Goal: Task Accomplishment & Management: Complete application form

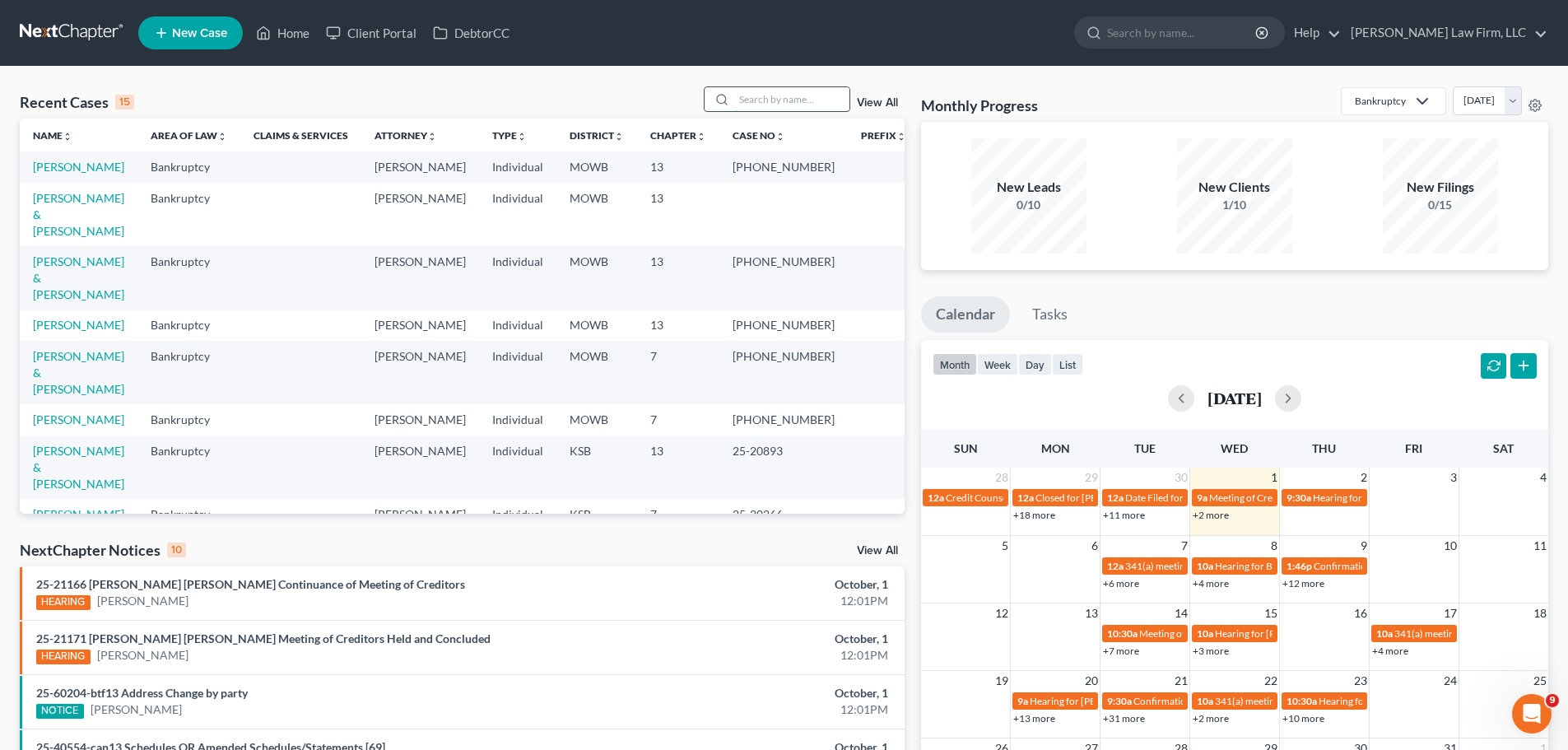
click at [798, 102] on input "search" at bounding box center [792, 99] width 115 height 24
type input "perryn"
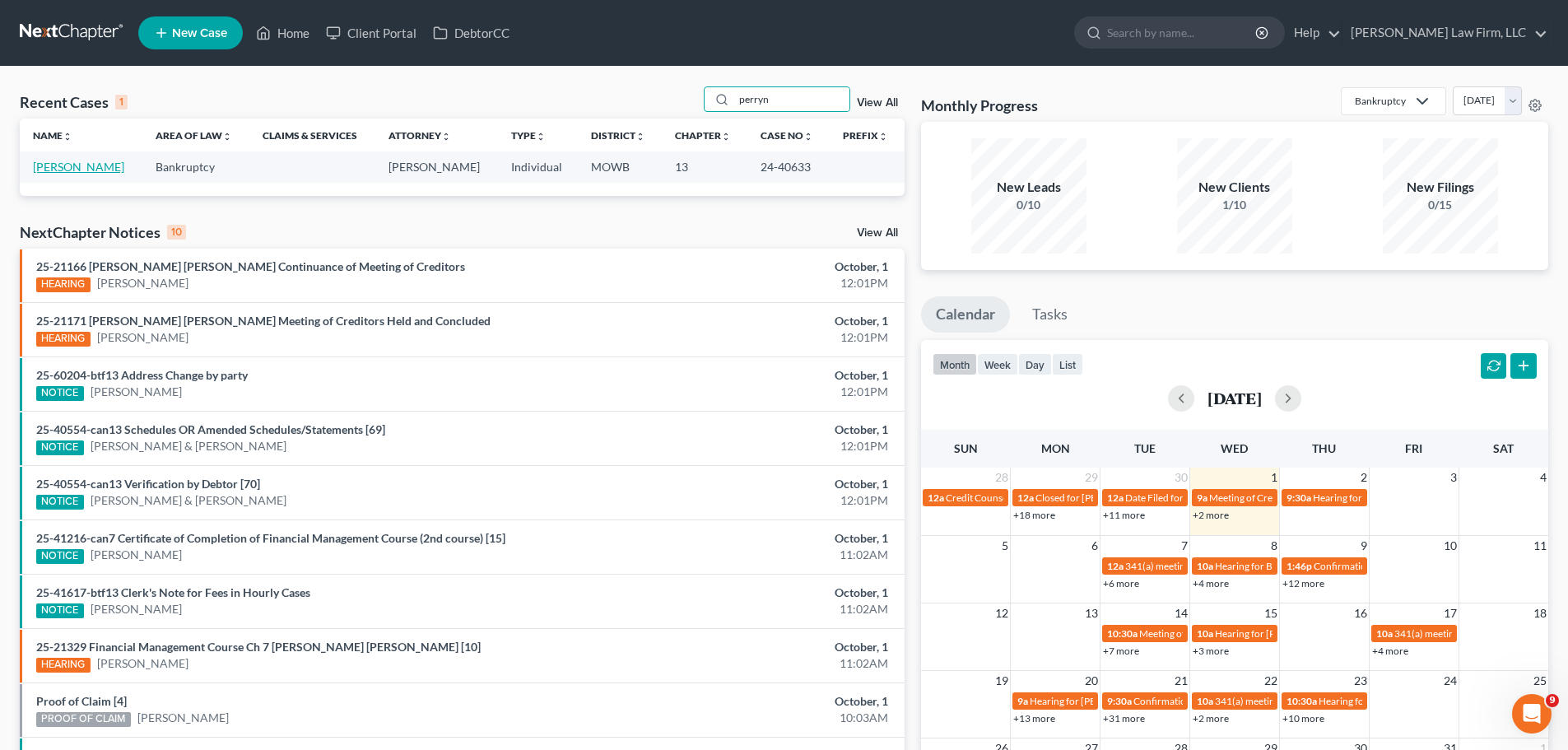
click at [67, 163] on link "[PERSON_NAME]" at bounding box center [79, 167] width 91 height 14
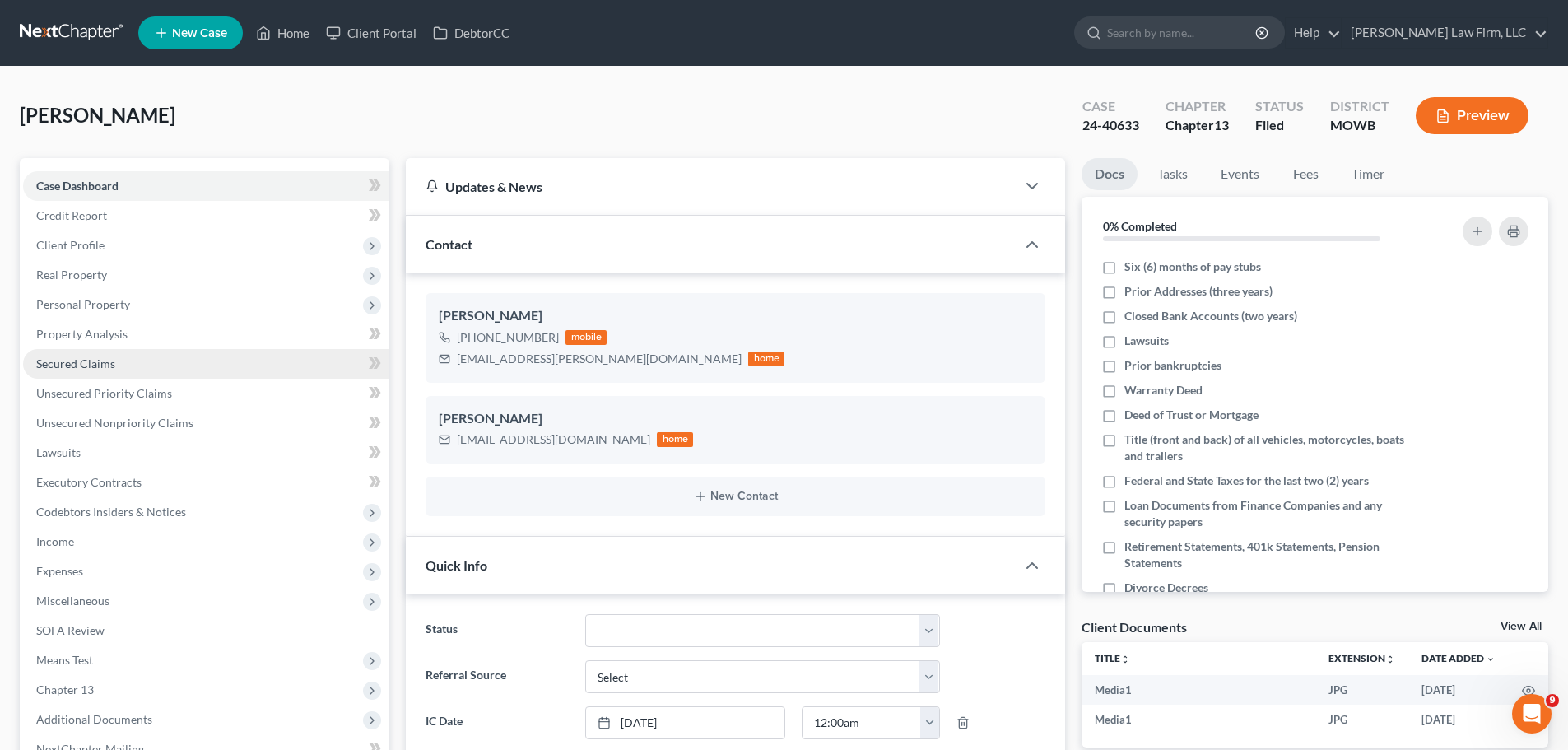
scroll to position [5230, 0]
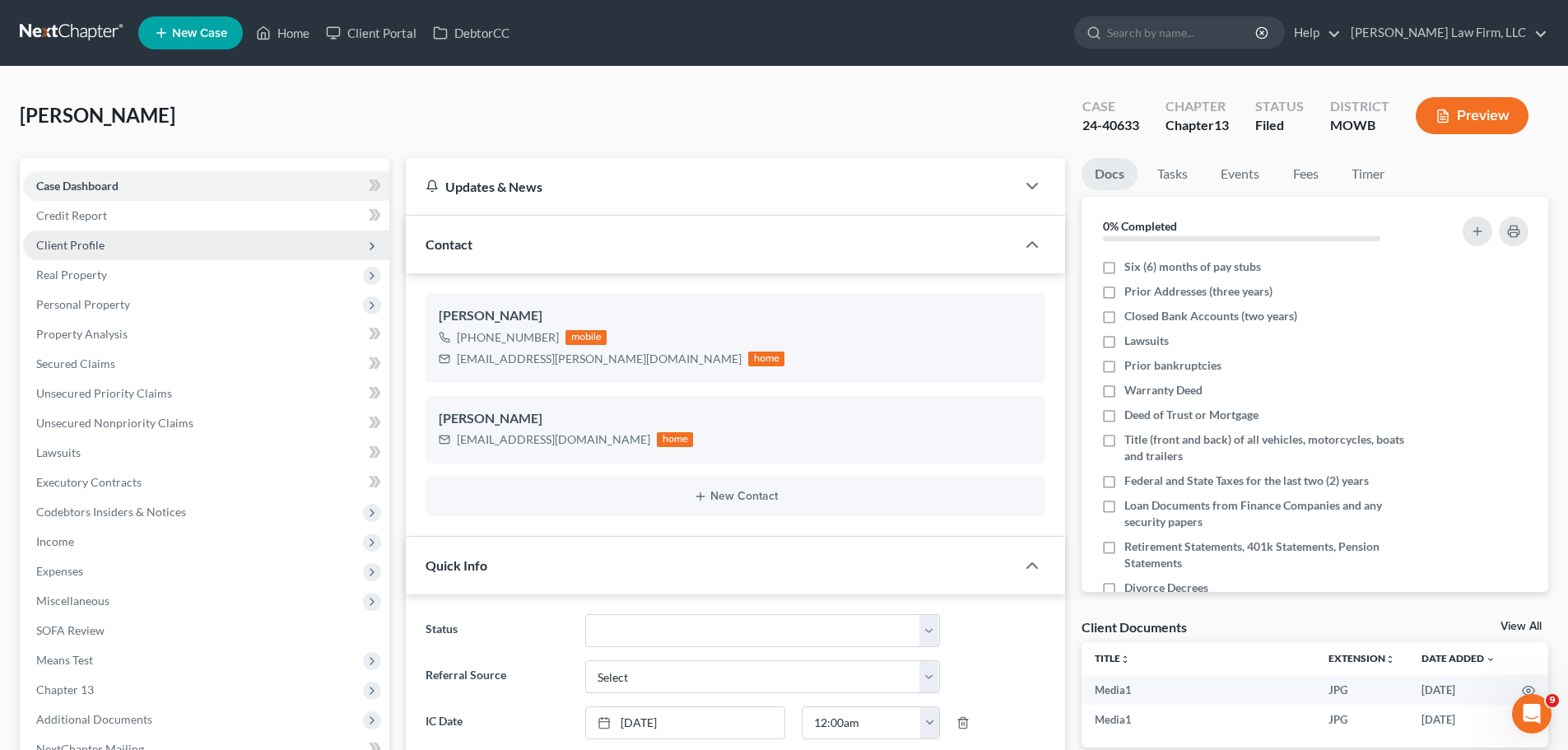
click at [116, 256] on span "Client Profile" at bounding box center [206, 245] width 366 height 30
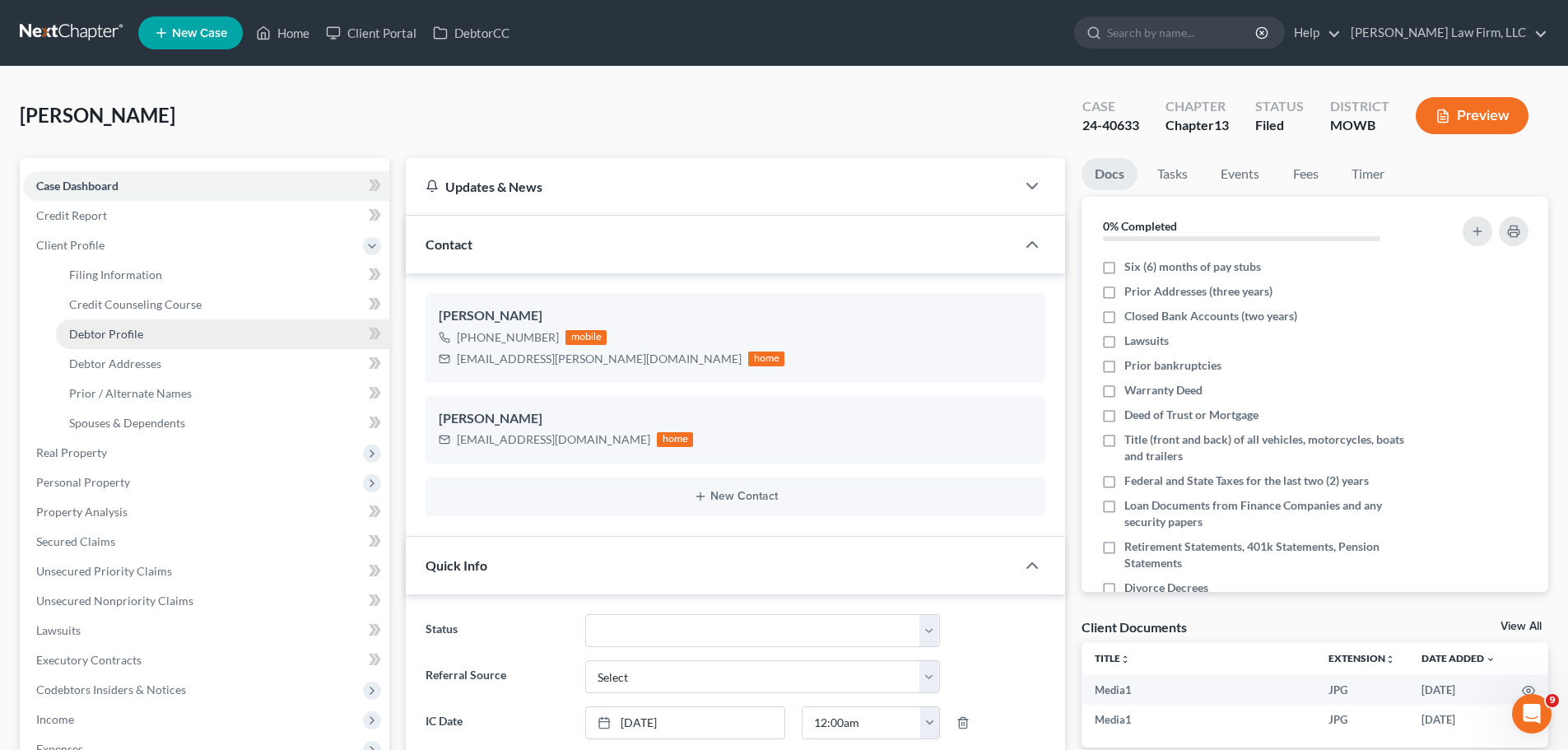
click at [167, 334] on link "Debtor Profile" at bounding box center [223, 334] width 333 height 30
select select "2"
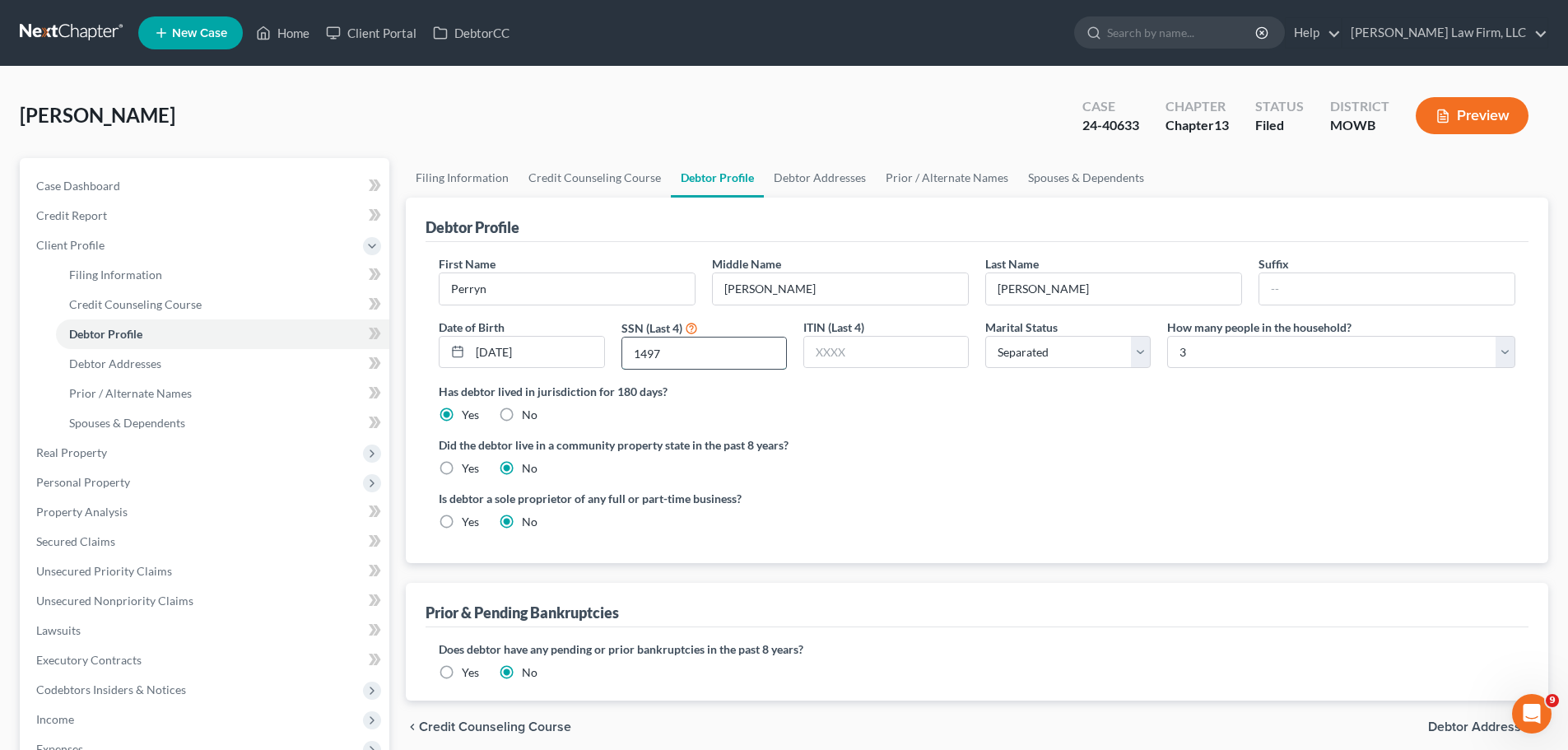
click at [645, 364] on input "1497" at bounding box center [704, 353] width 164 height 31
click at [117, 536] on link "Secured Claims" at bounding box center [206, 541] width 366 height 30
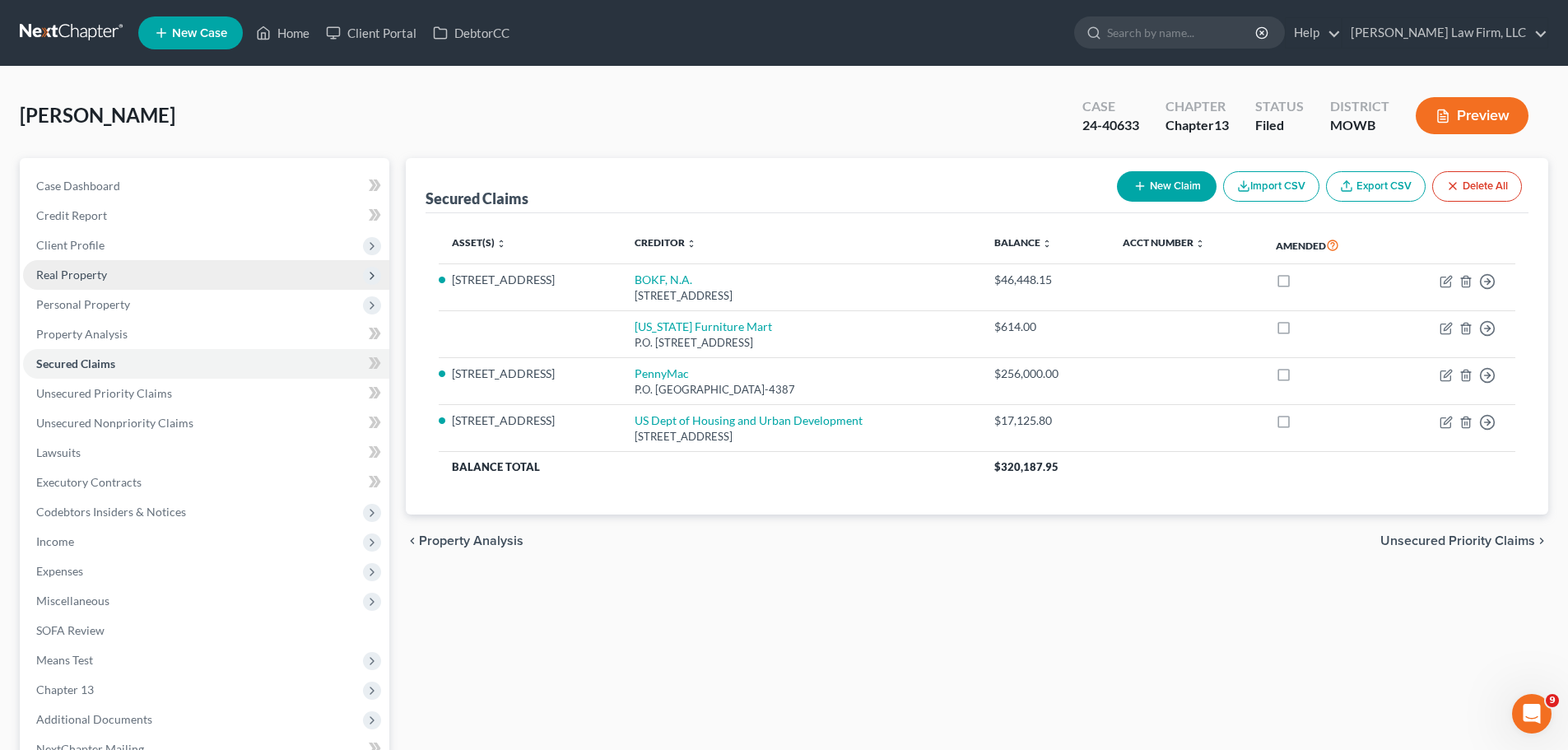
click at [128, 275] on span "Real Property" at bounding box center [206, 274] width 366 height 30
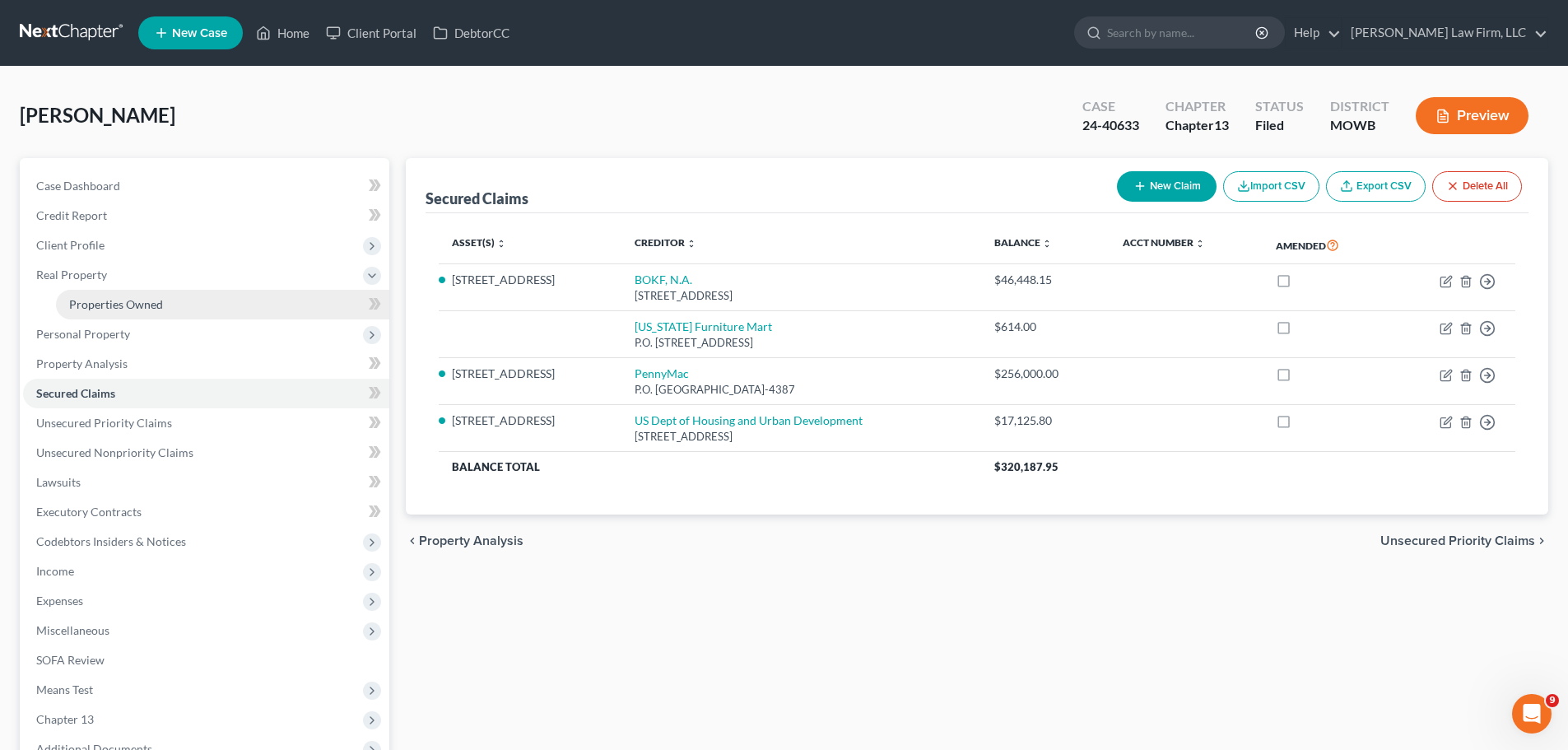
click at [120, 305] on span "Properties Owned" at bounding box center [116, 304] width 93 height 14
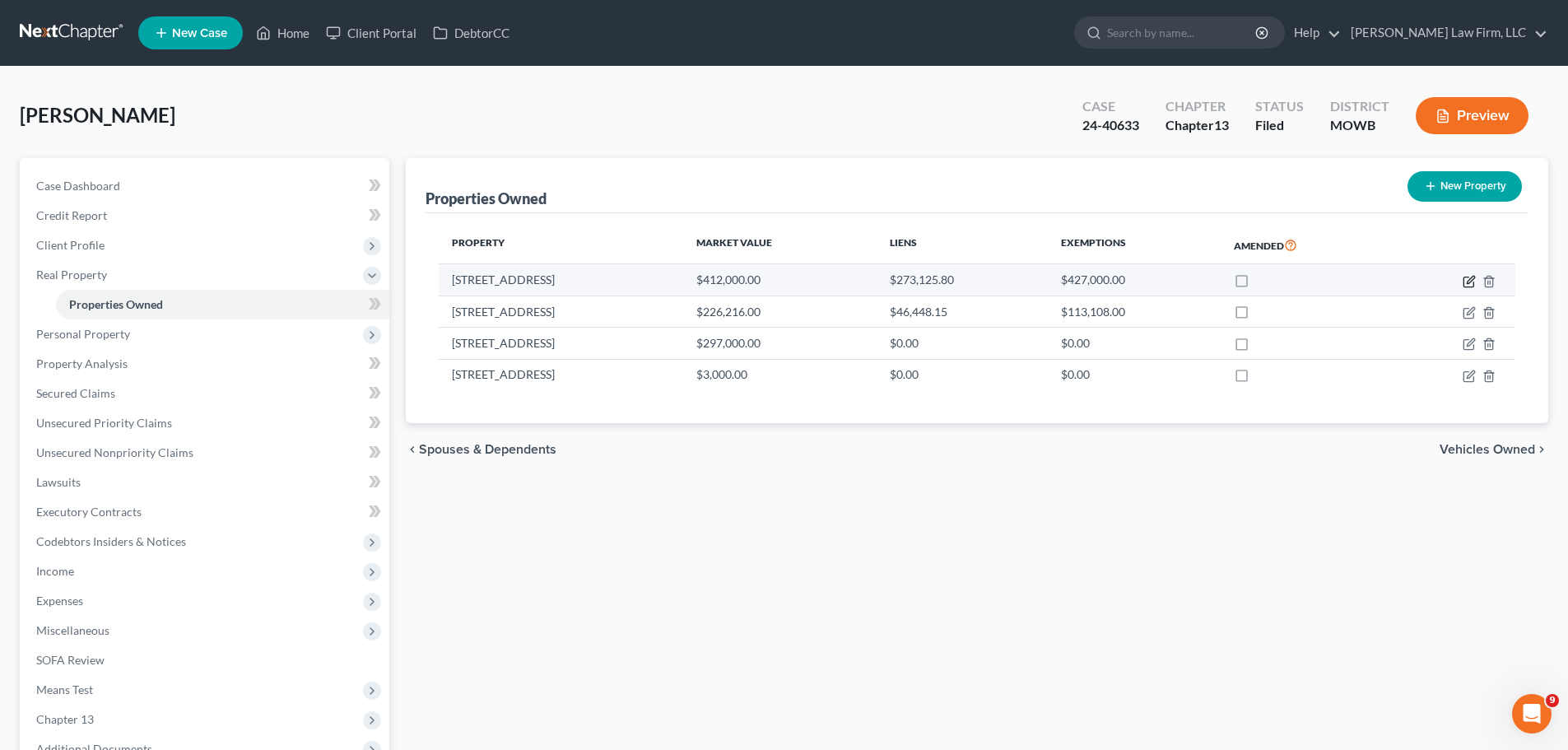
click at [1466, 276] on icon "button" at bounding box center [1468, 281] width 10 height 10
select select "26"
select select "47"
select select "0"
select select "5"
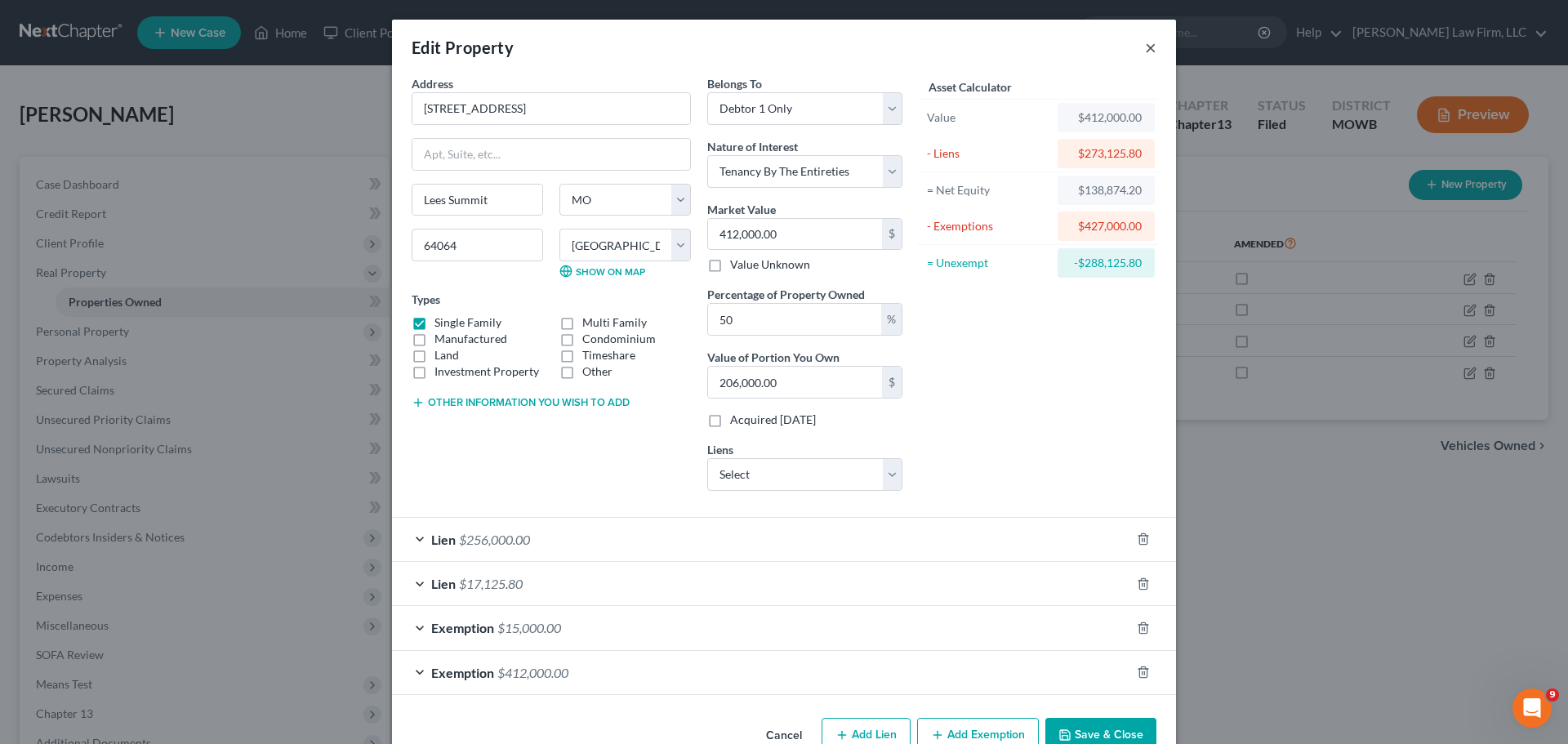
click at [1145, 45] on button "×" at bounding box center [1150, 47] width 11 height 20
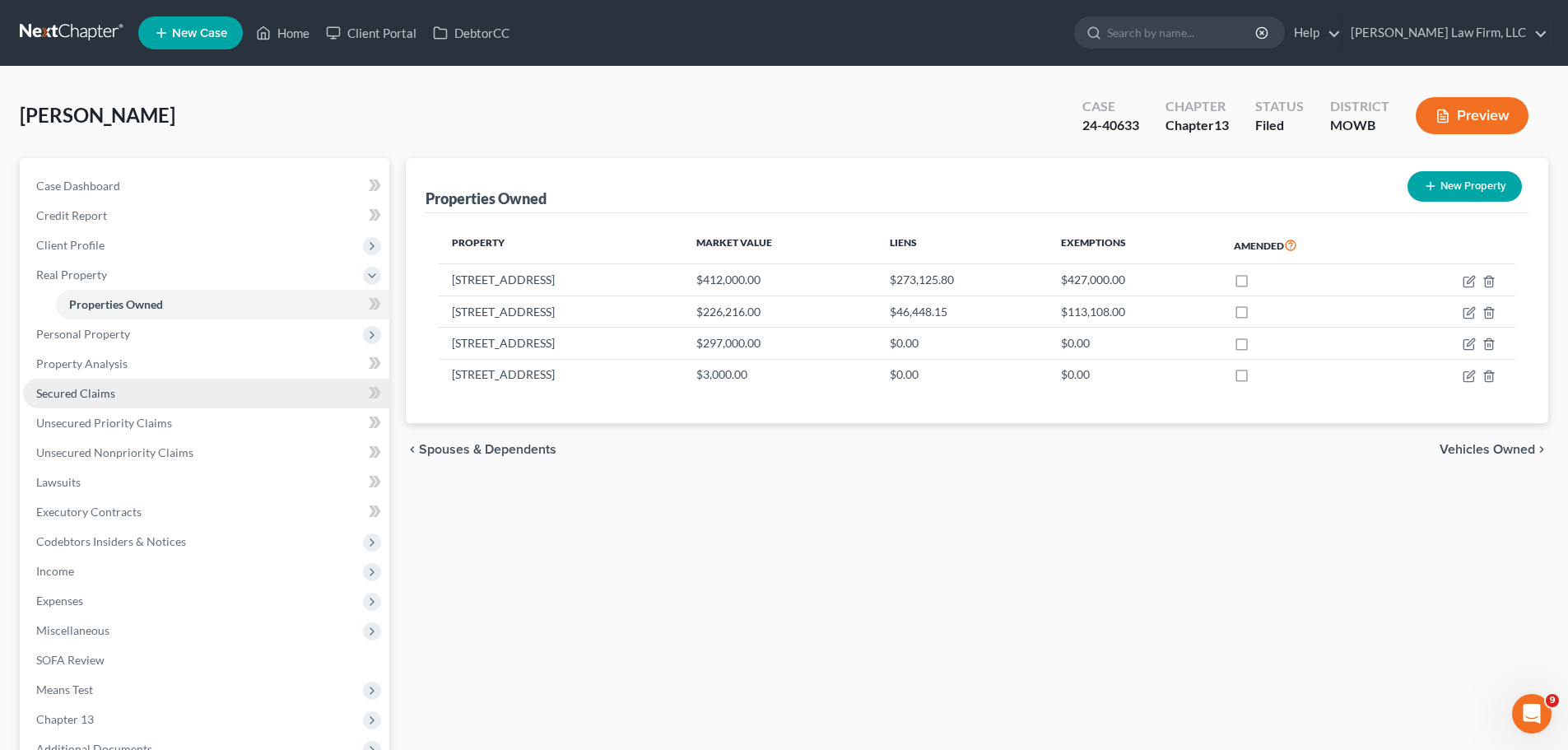
click at [106, 392] on span "Secured Claims" at bounding box center [75, 393] width 79 height 14
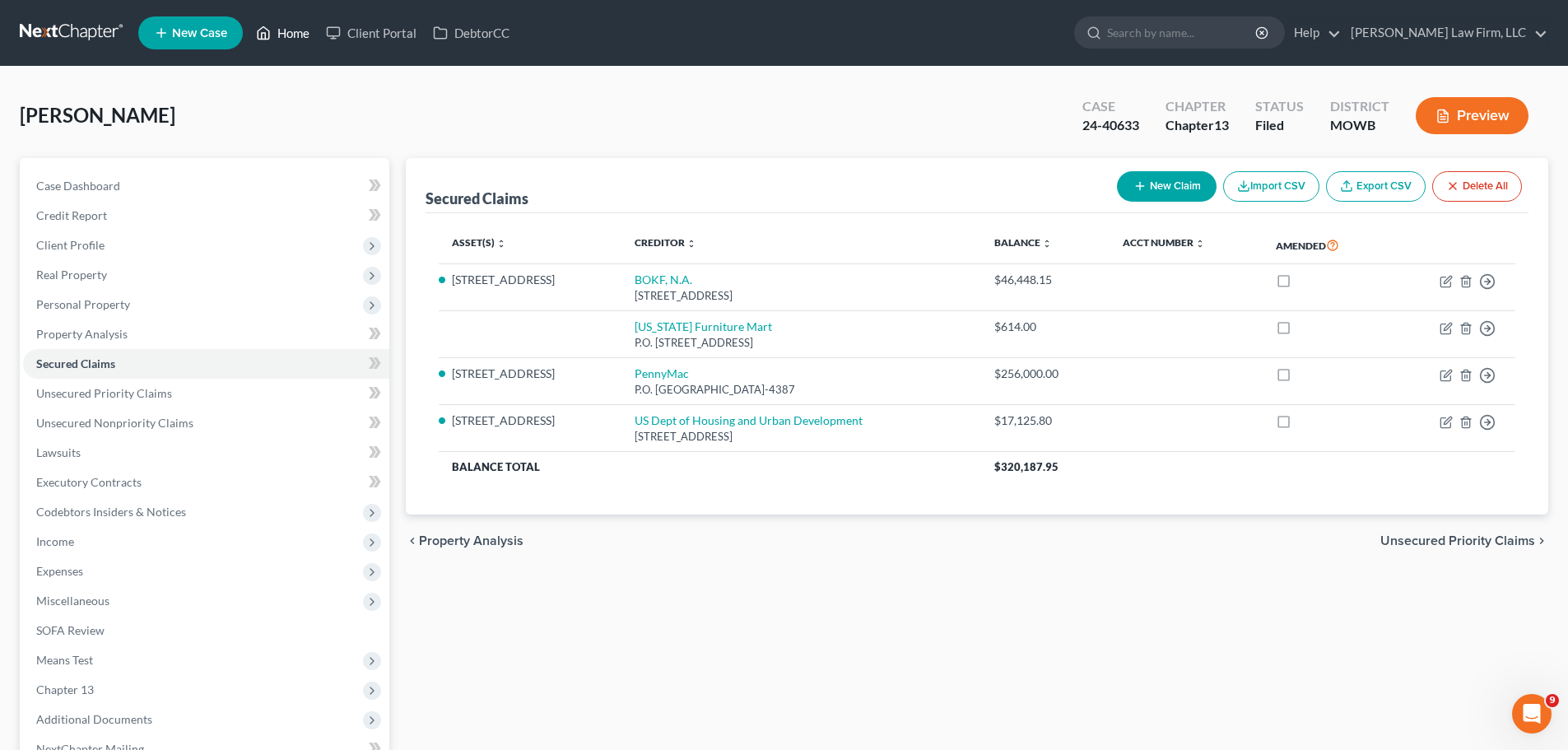
click at [281, 37] on link "Home" at bounding box center [282, 32] width 70 height 30
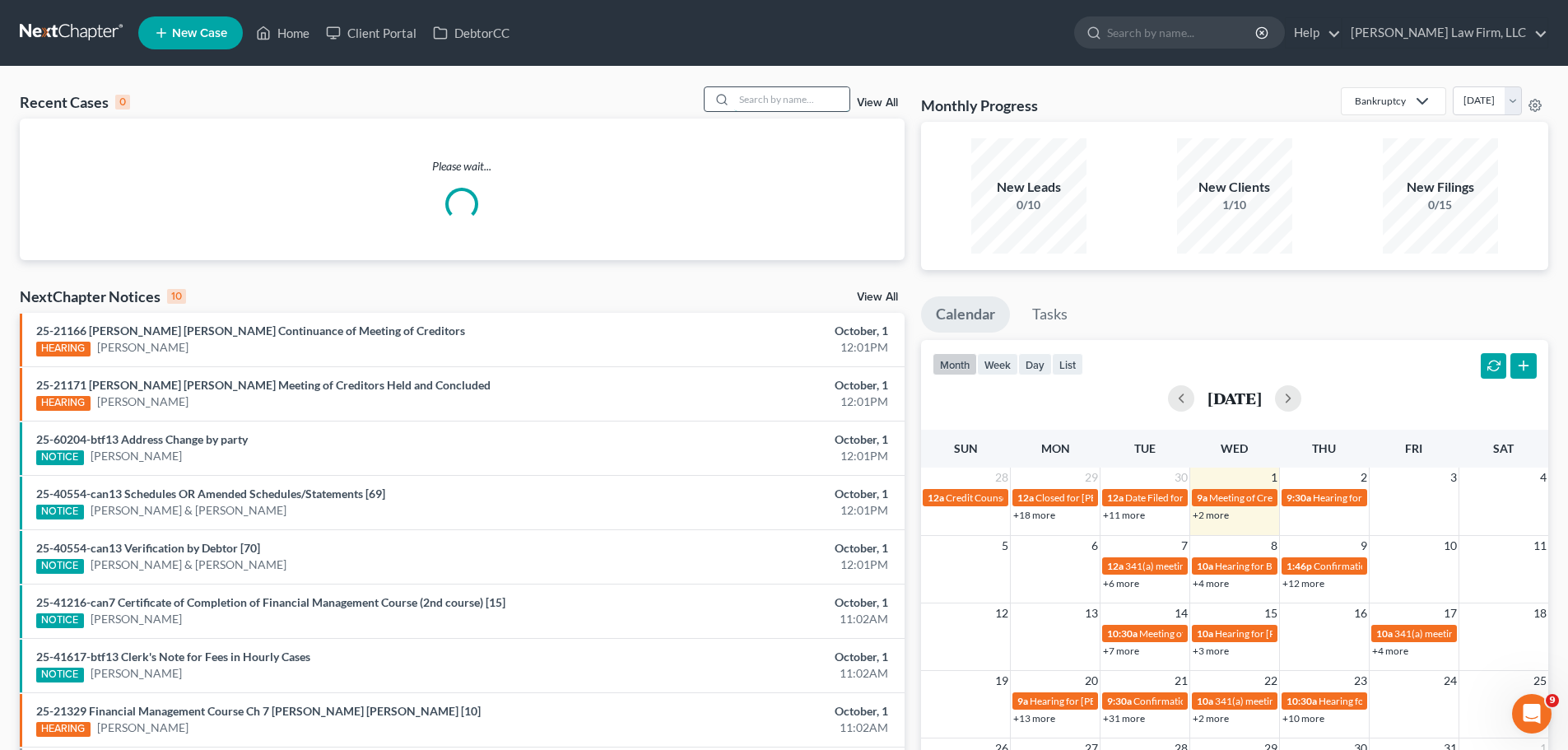
click at [784, 96] on input "search" at bounding box center [792, 99] width 115 height 24
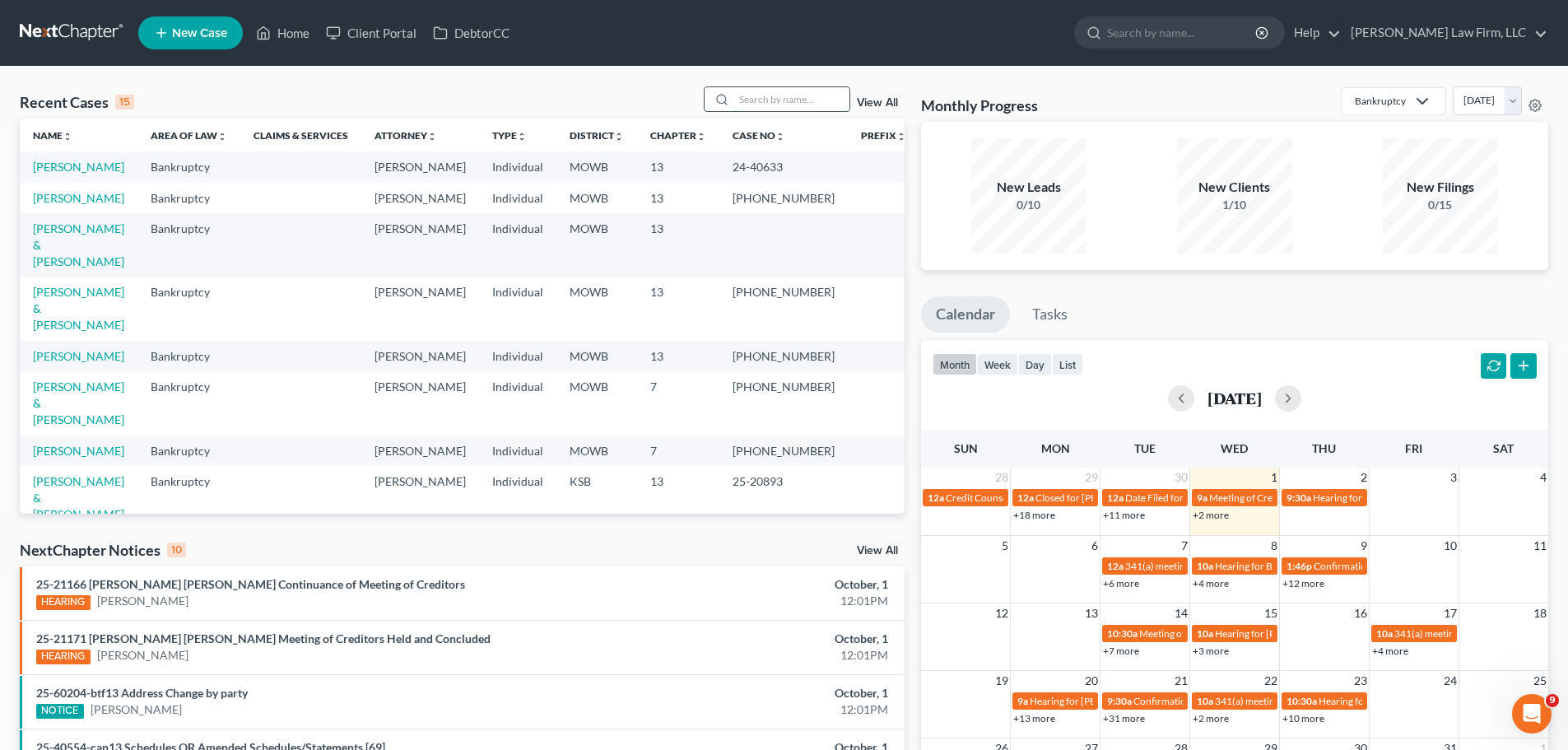
type input "t"
type input "[PERSON_NAME]"
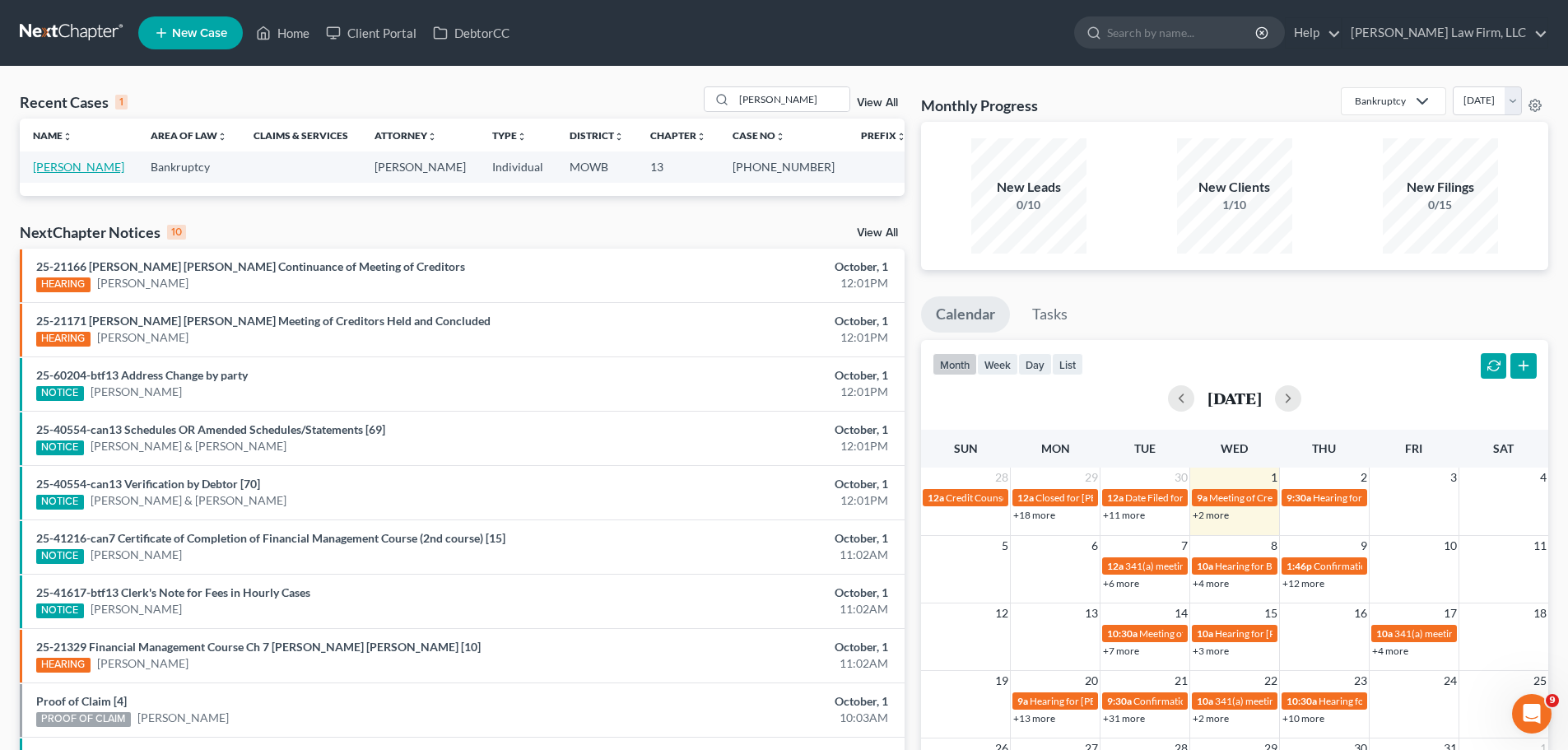
click at [78, 169] on link "[PERSON_NAME]" at bounding box center [79, 167] width 91 height 14
select select "6"
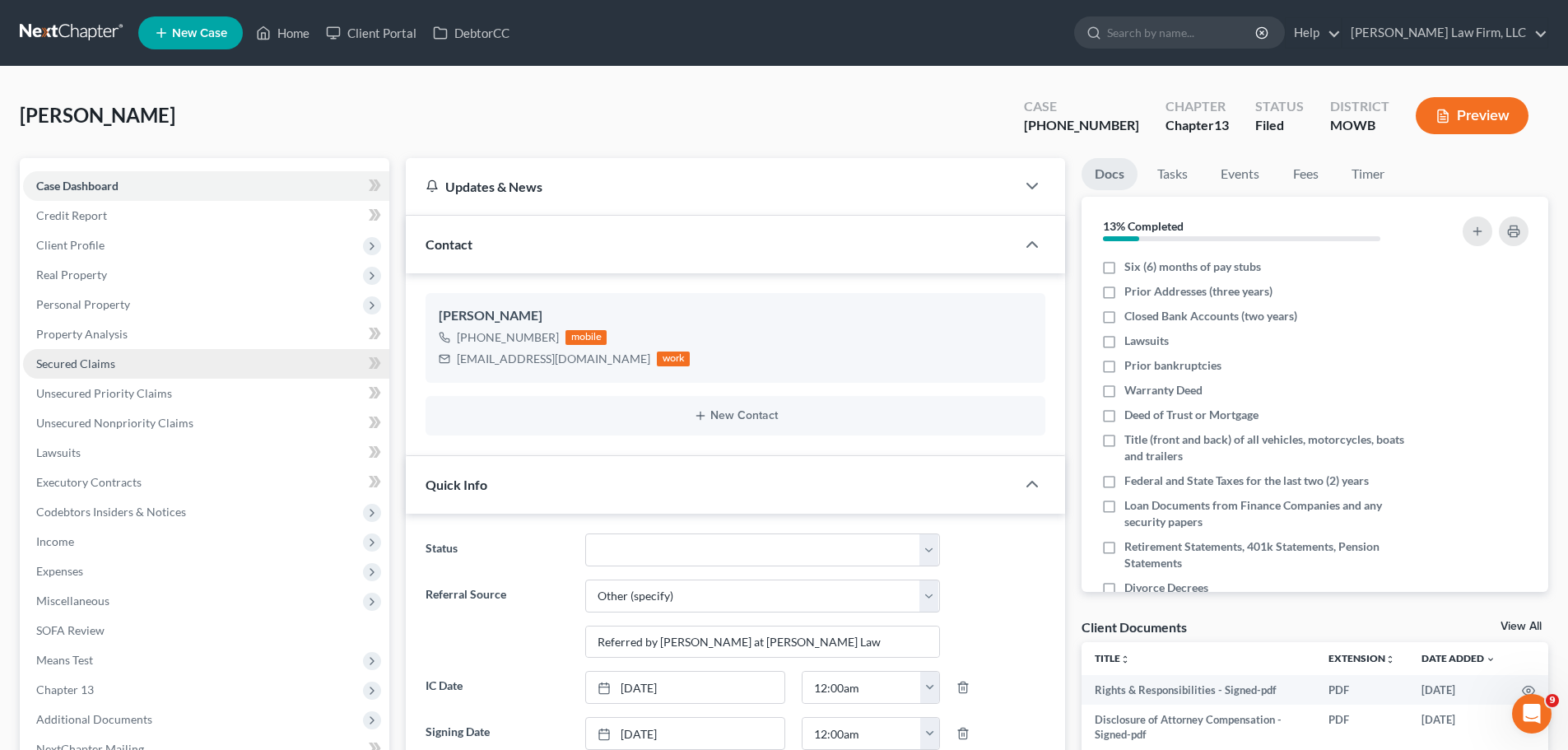
click at [108, 371] on link "Secured Claims" at bounding box center [206, 363] width 366 height 30
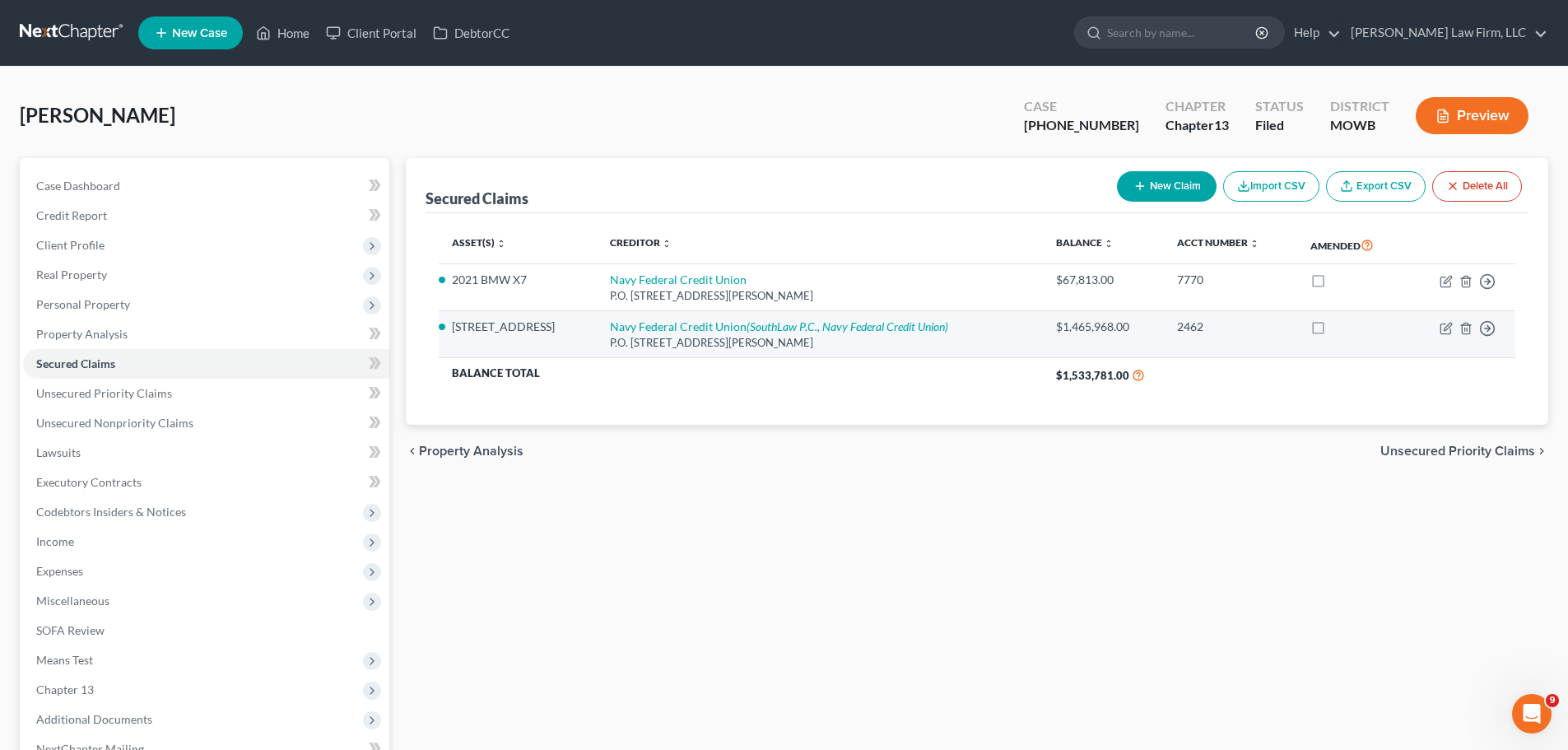
drag, startPoint x: 571, startPoint y: 321, endPoint x: 453, endPoint y: 336, distance: 118.9
click at [453, 336] on td "[STREET_ADDRESS]" at bounding box center [518, 334] width 158 height 47
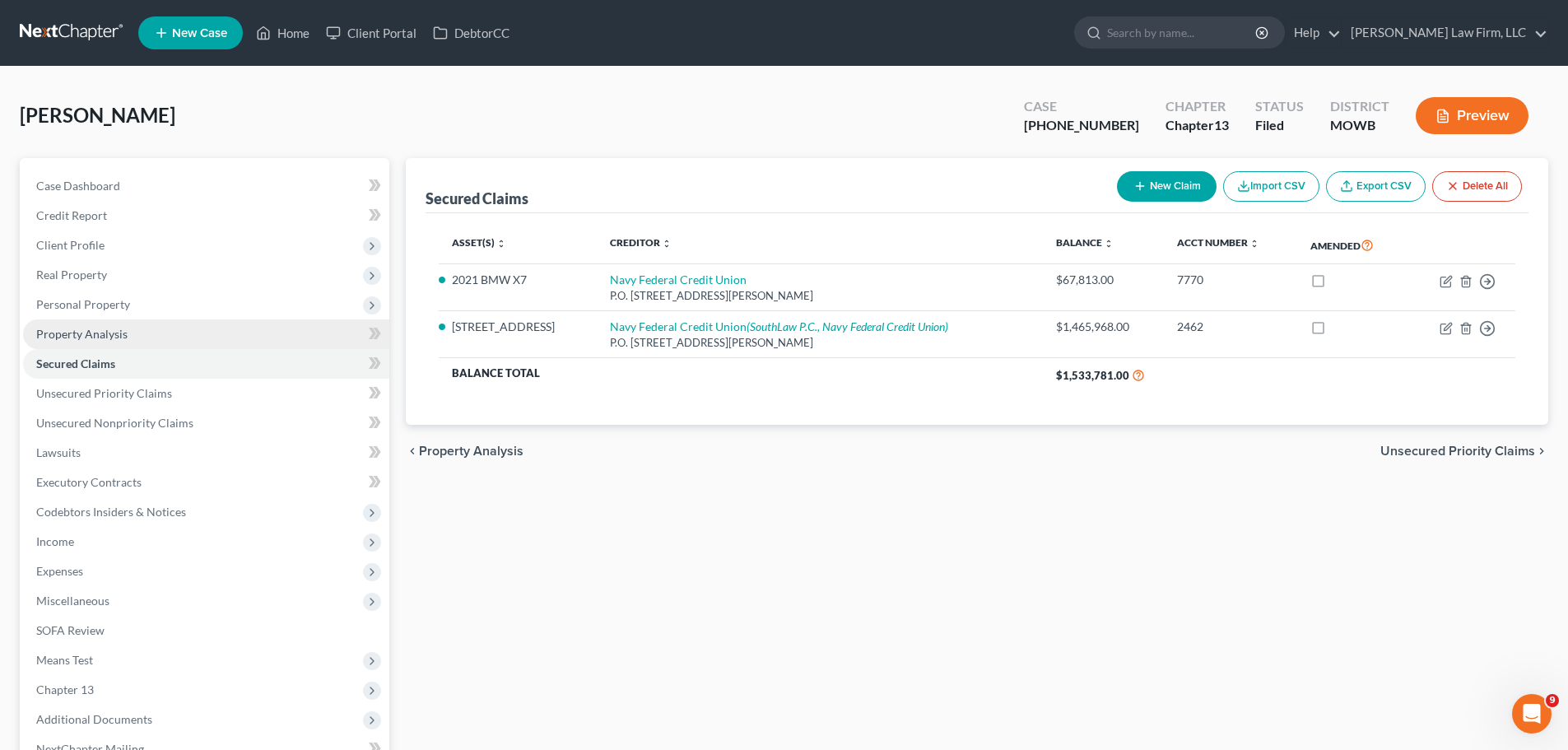
copy li "[STREET_ADDRESS]"
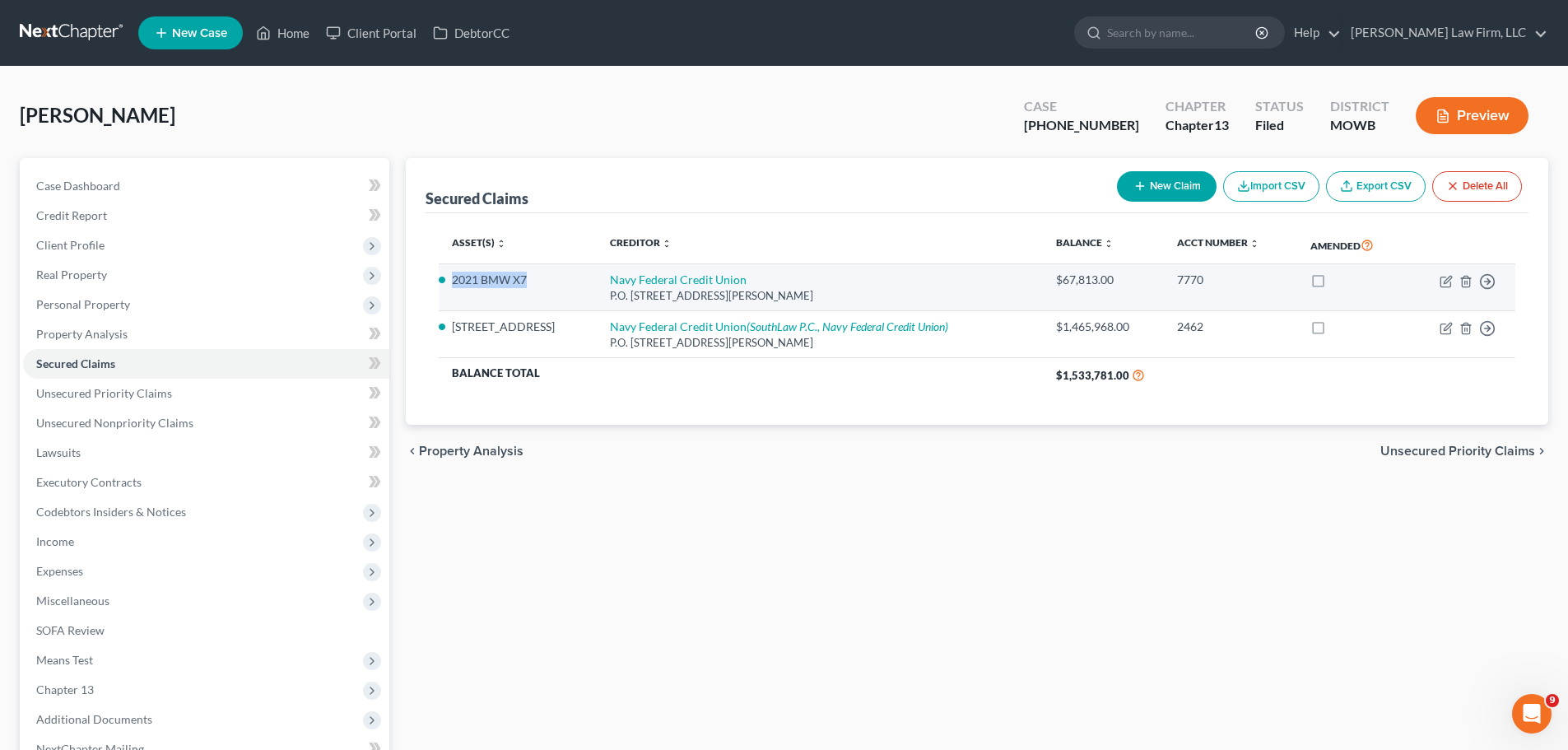
drag, startPoint x: 536, startPoint y: 280, endPoint x: 452, endPoint y: 281, distance: 84.0
click at [452, 281] on li "2021 BMW X7" at bounding box center [517, 279] width 131 height 16
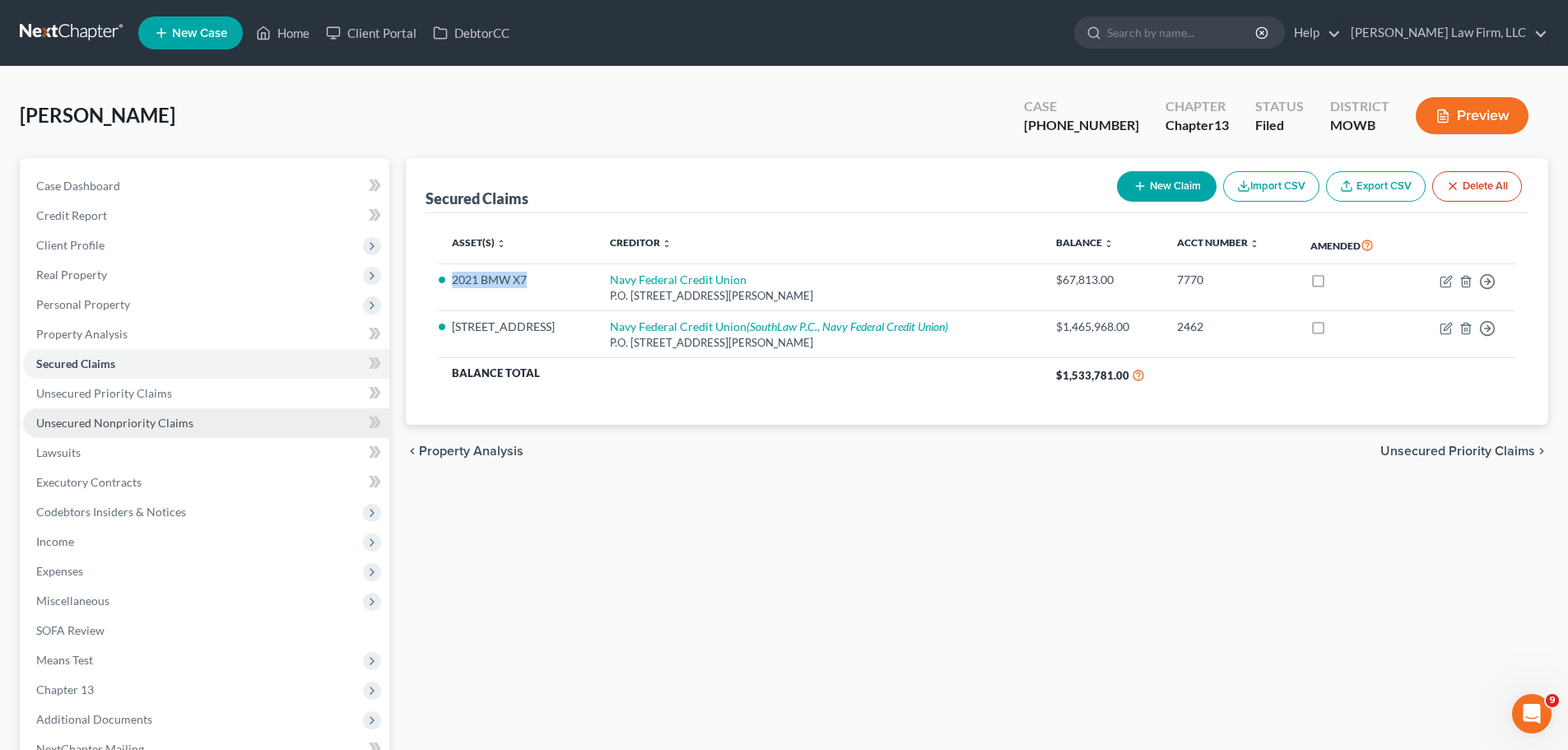
copy li "2021 BMW X7"
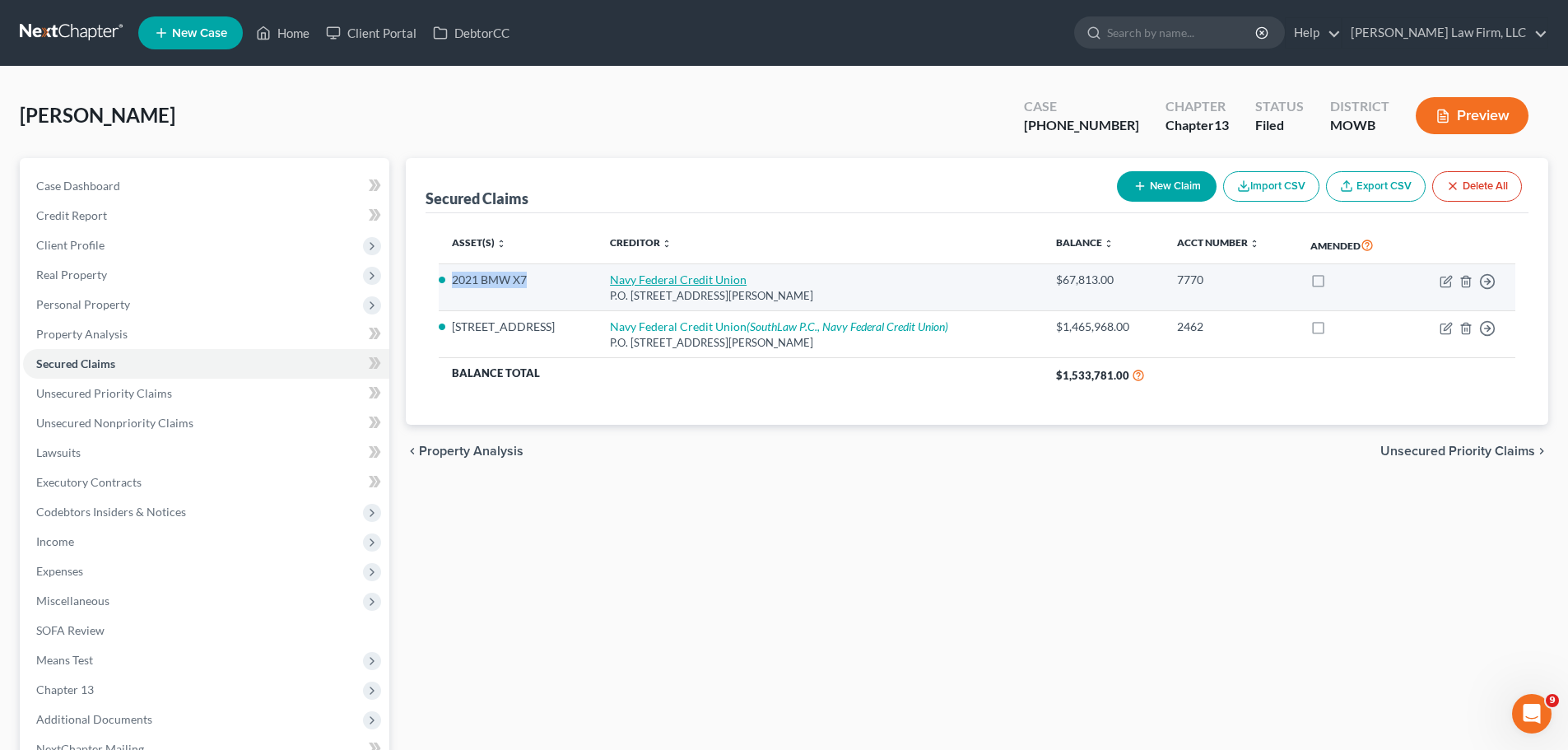
click at [732, 281] on link "Navy Federal Credit Union" at bounding box center [677, 279] width 136 height 14
select select "48"
select select "2"
select select "0"
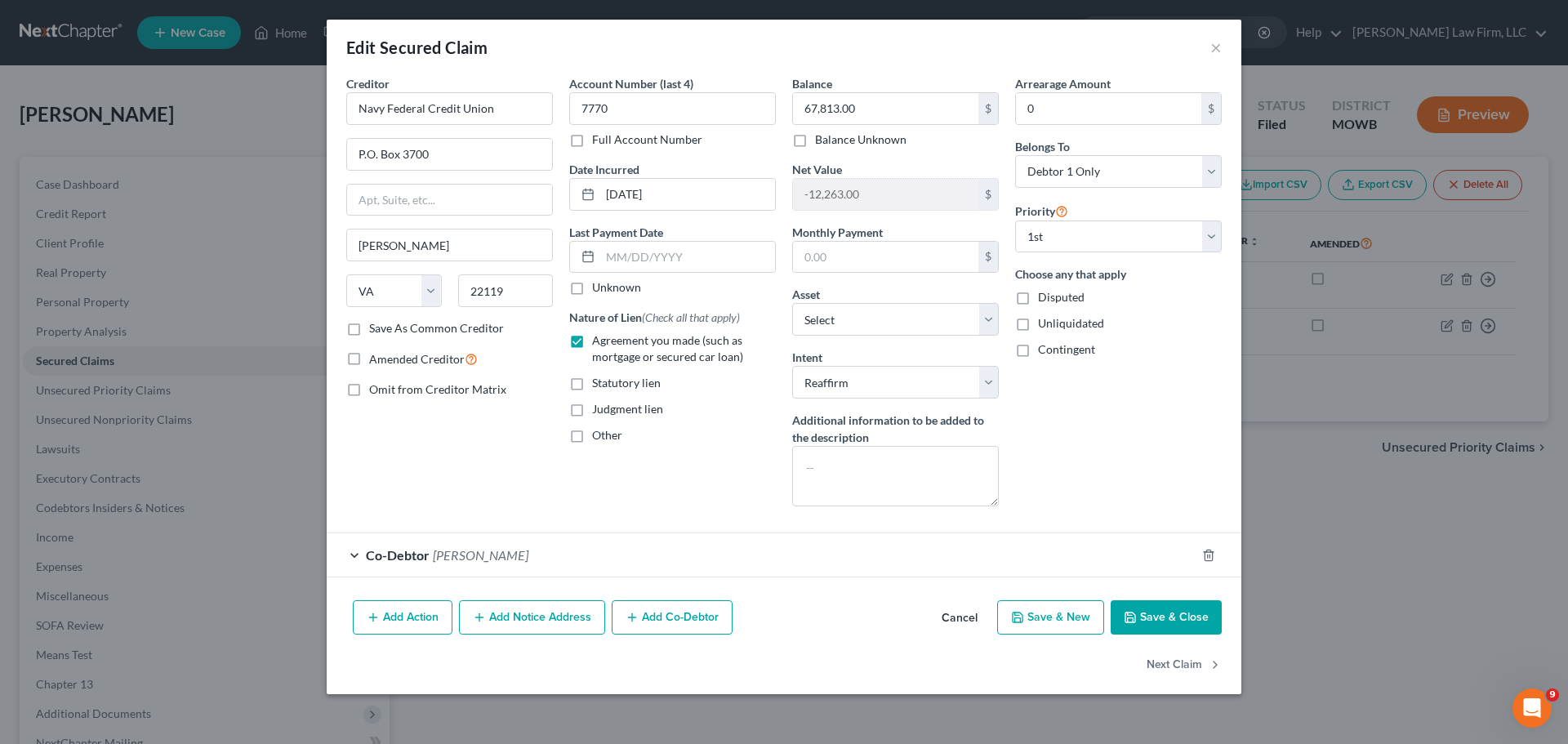
drag, startPoint x: 1180, startPoint y: 618, endPoint x: 995, endPoint y: 581, distance: 188.7
click at [1180, 618] on button "Save & Close" at bounding box center [1166, 617] width 112 height 34
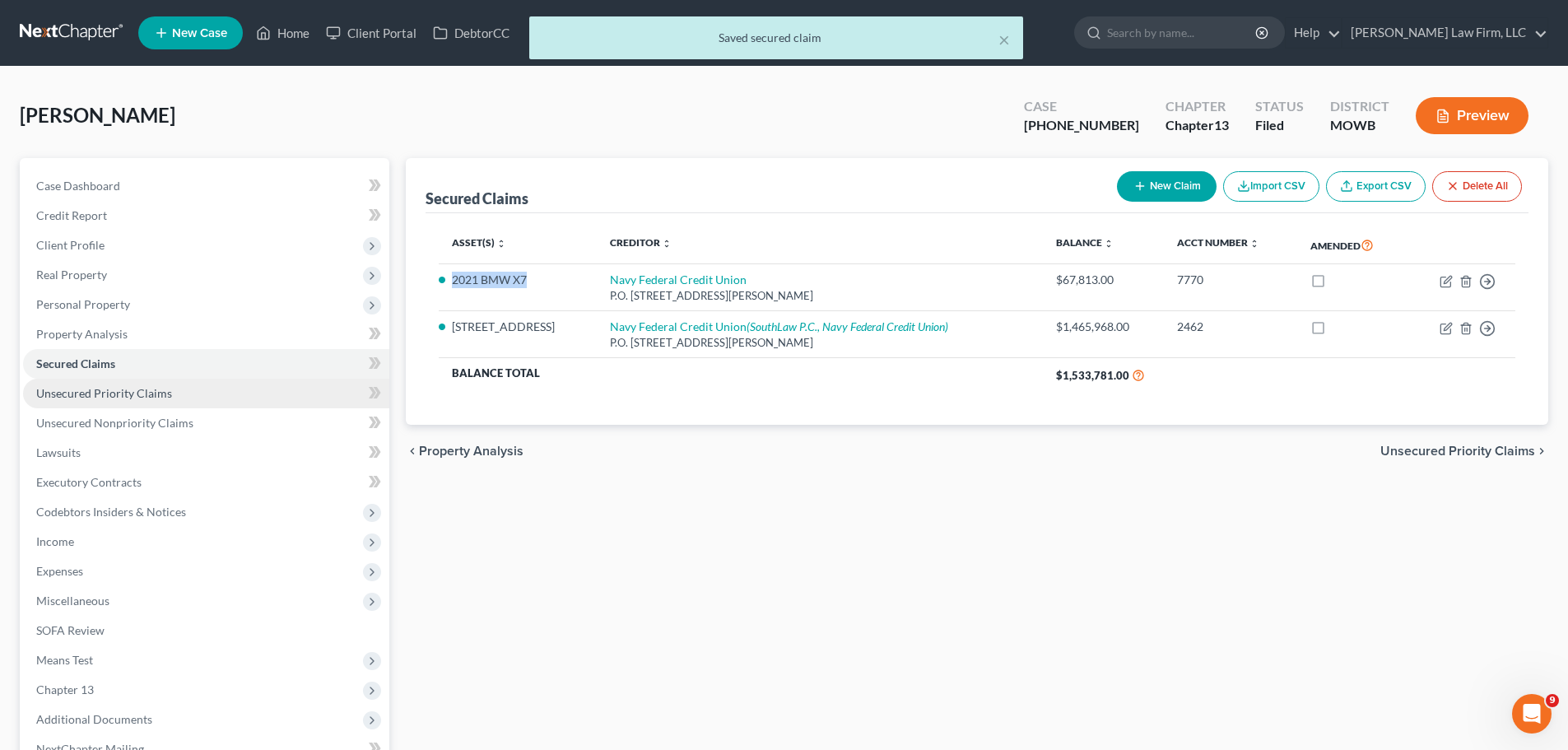
click at [137, 391] on span "Unsecured Priority Claims" at bounding box center [104, 393] width 136 height 14
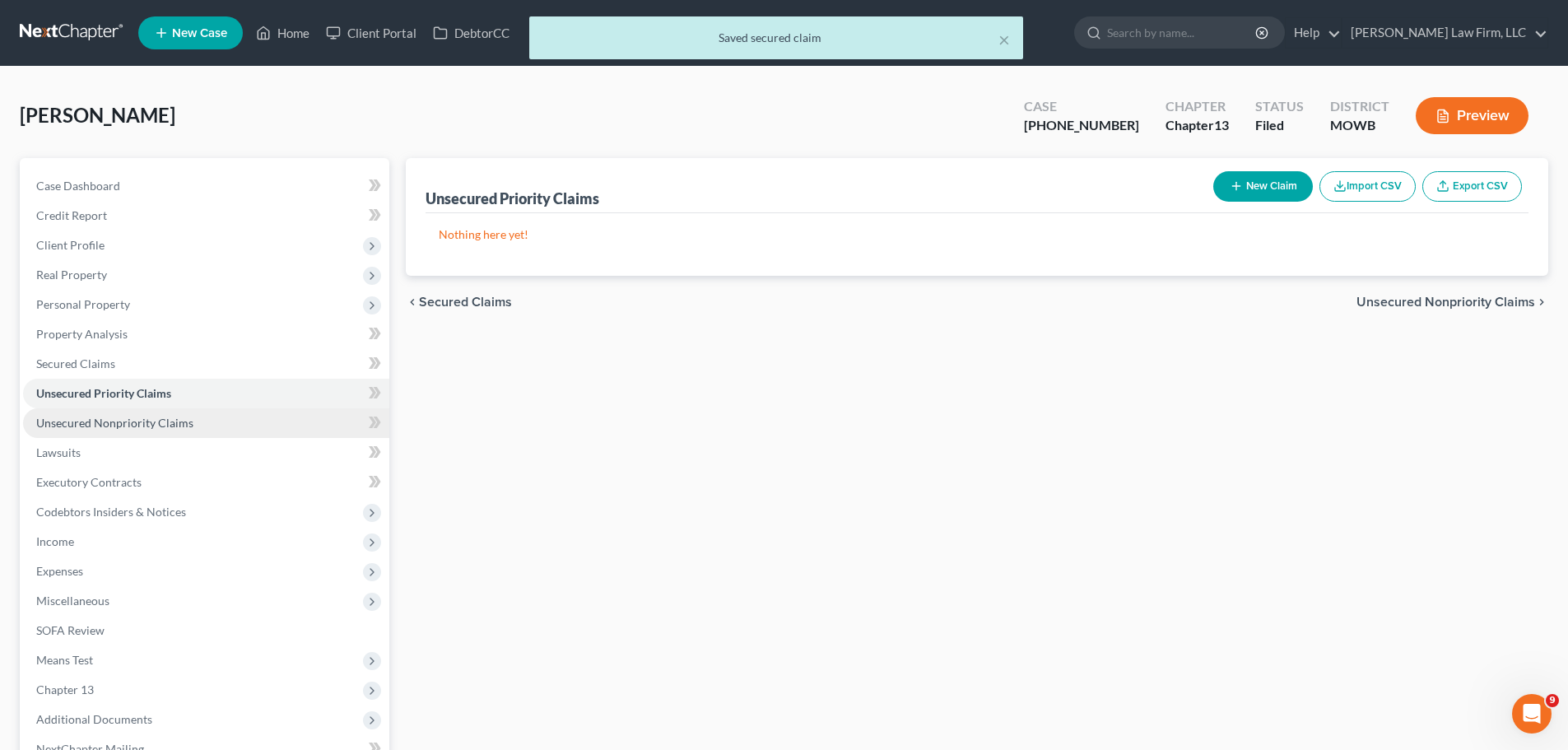
click at [127, 424] on span "Unsecured Nonpriority Claims" at bounding box center [114, 422] width 157 height 14
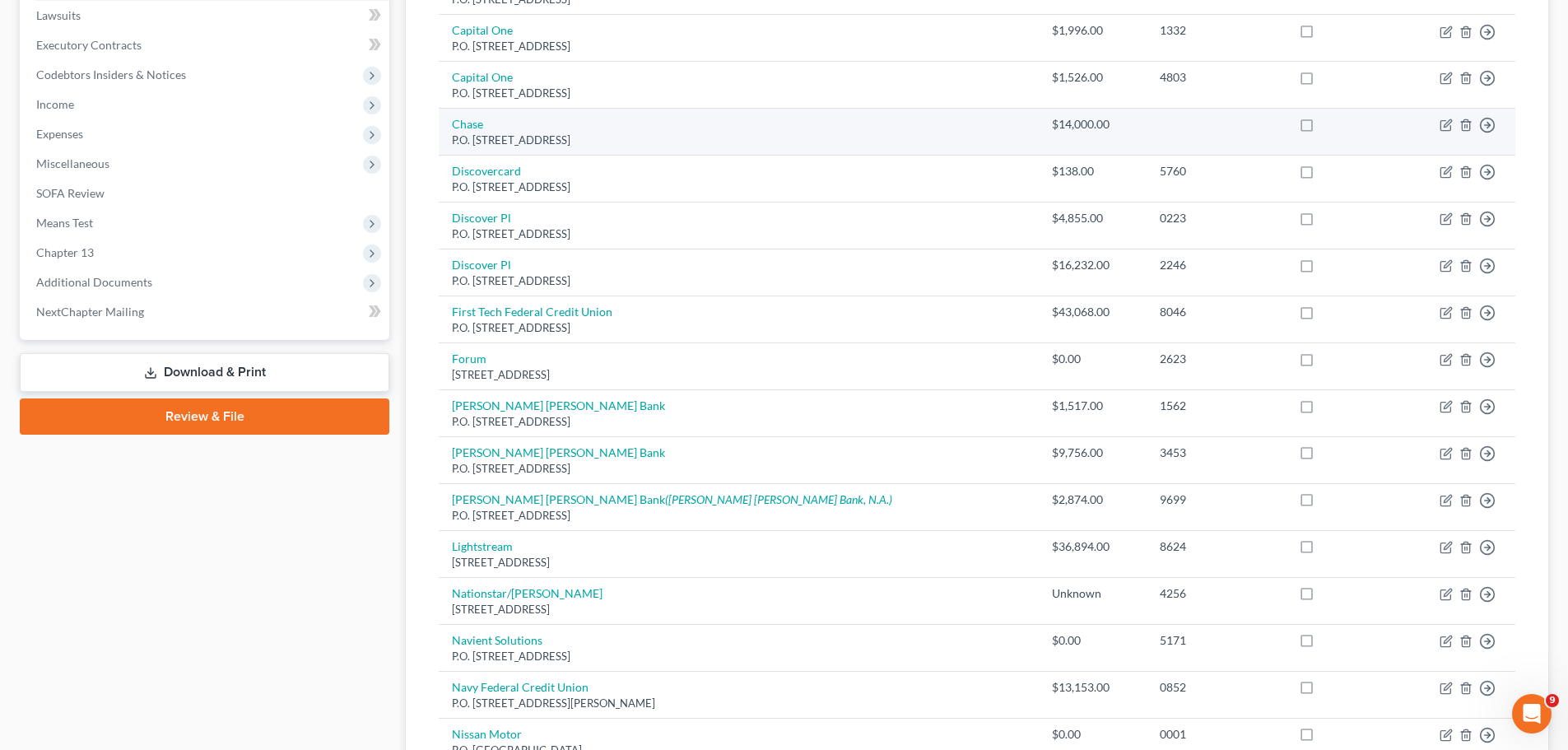
scroll to position [165, 0]
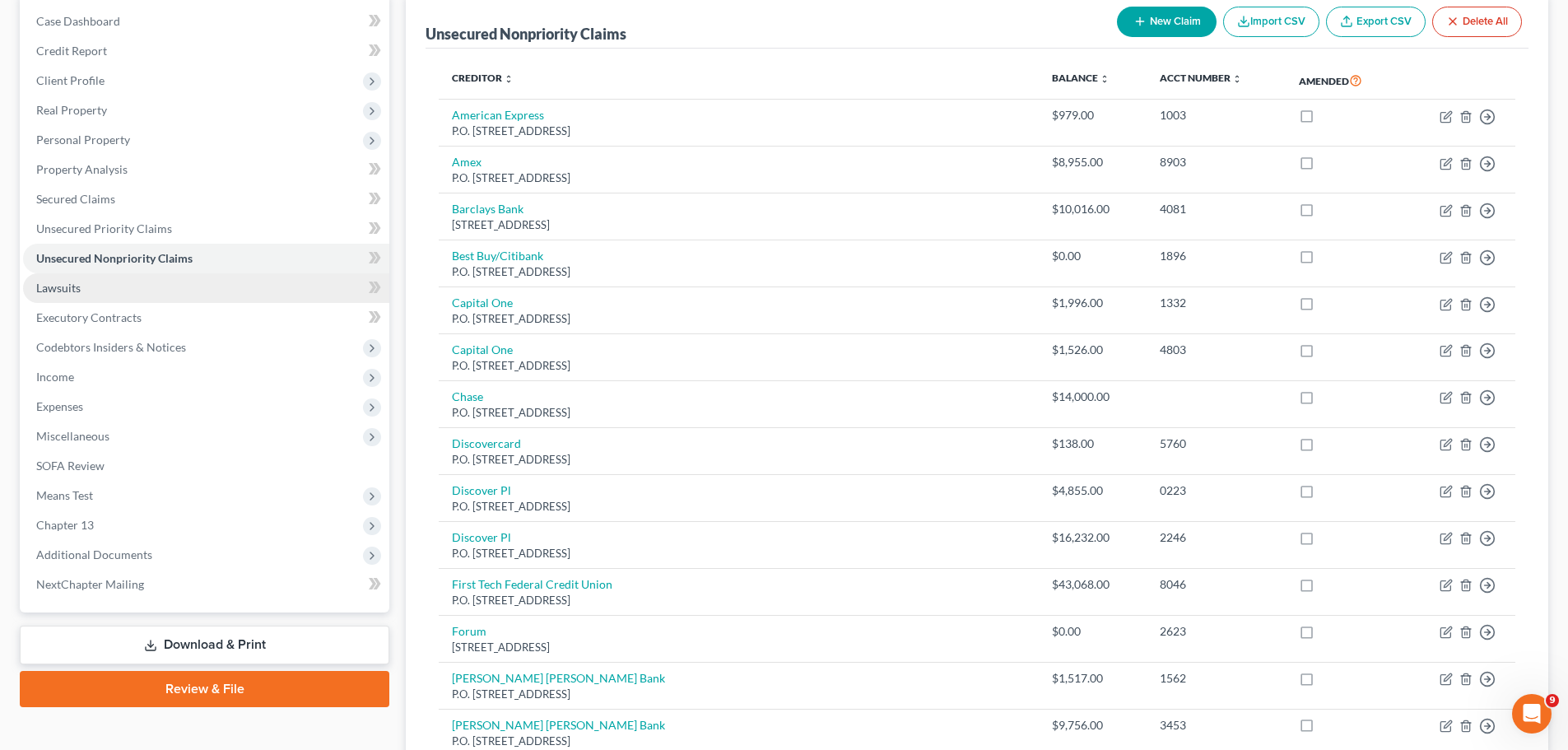
click at [118, 289] on link "Lawsuits" at bounding box center [206, 288] width 366 height 30
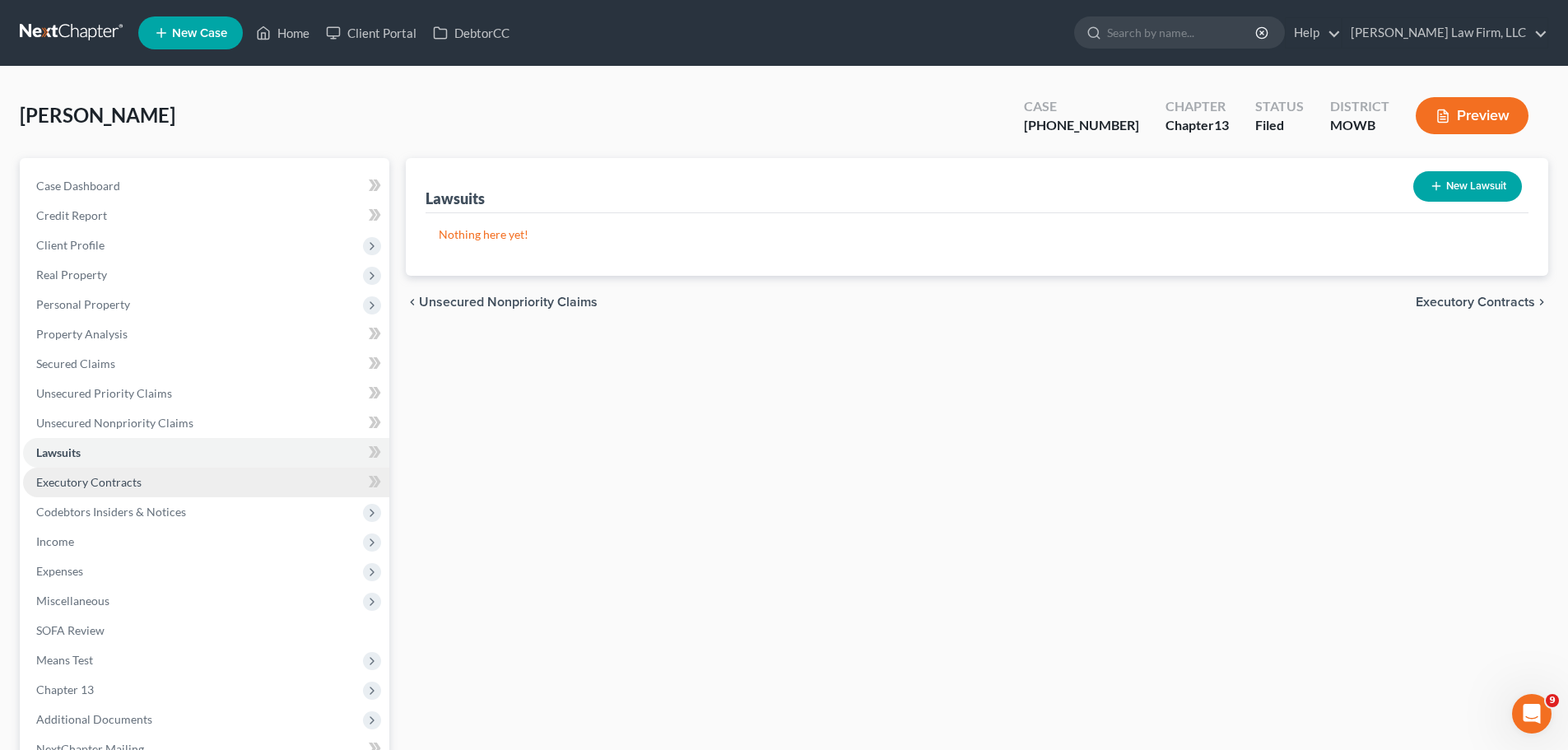
click at [123, 483] on span "Executory Contracts" at bounding box center [89, 482] width 106 height 14
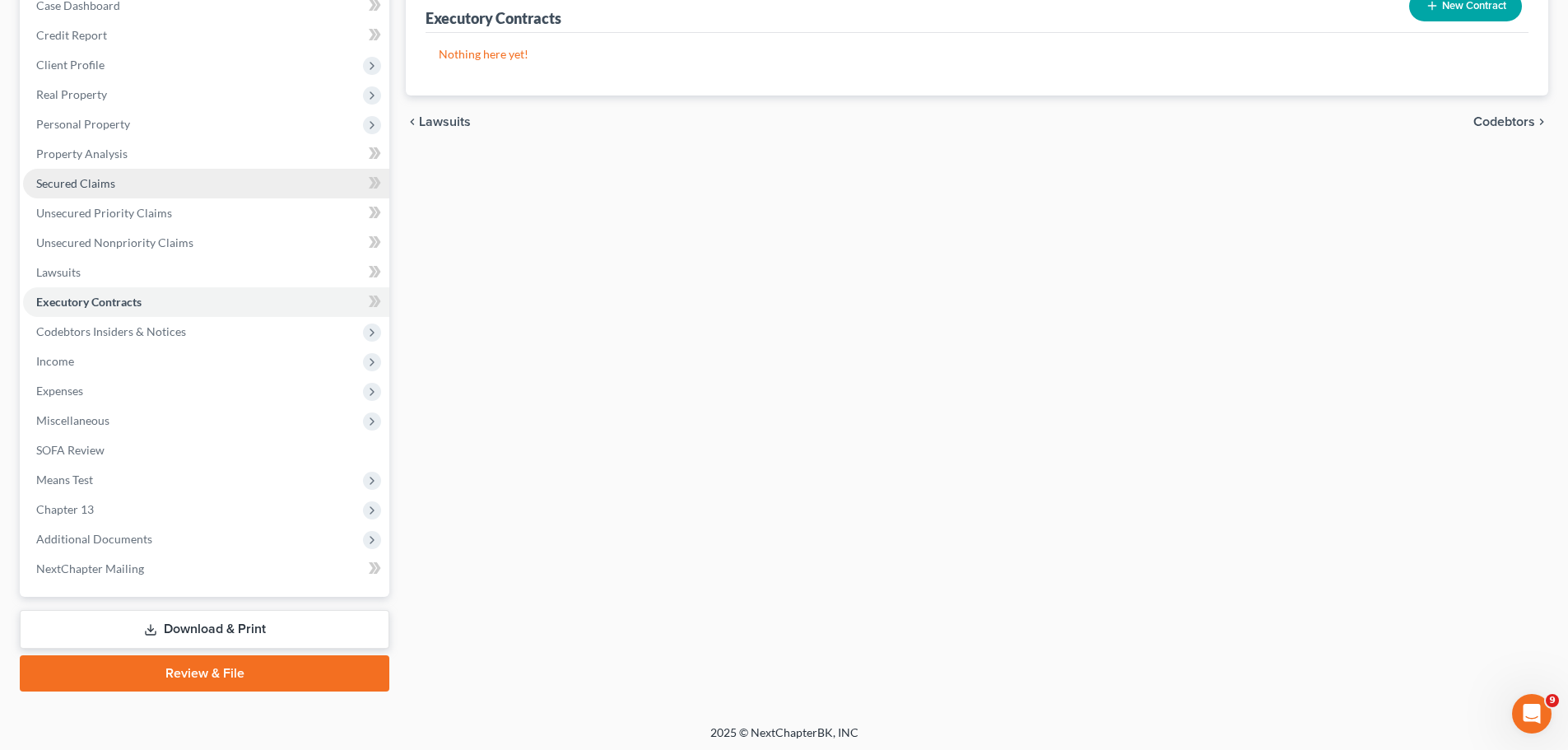
scroll to position [185, 0]
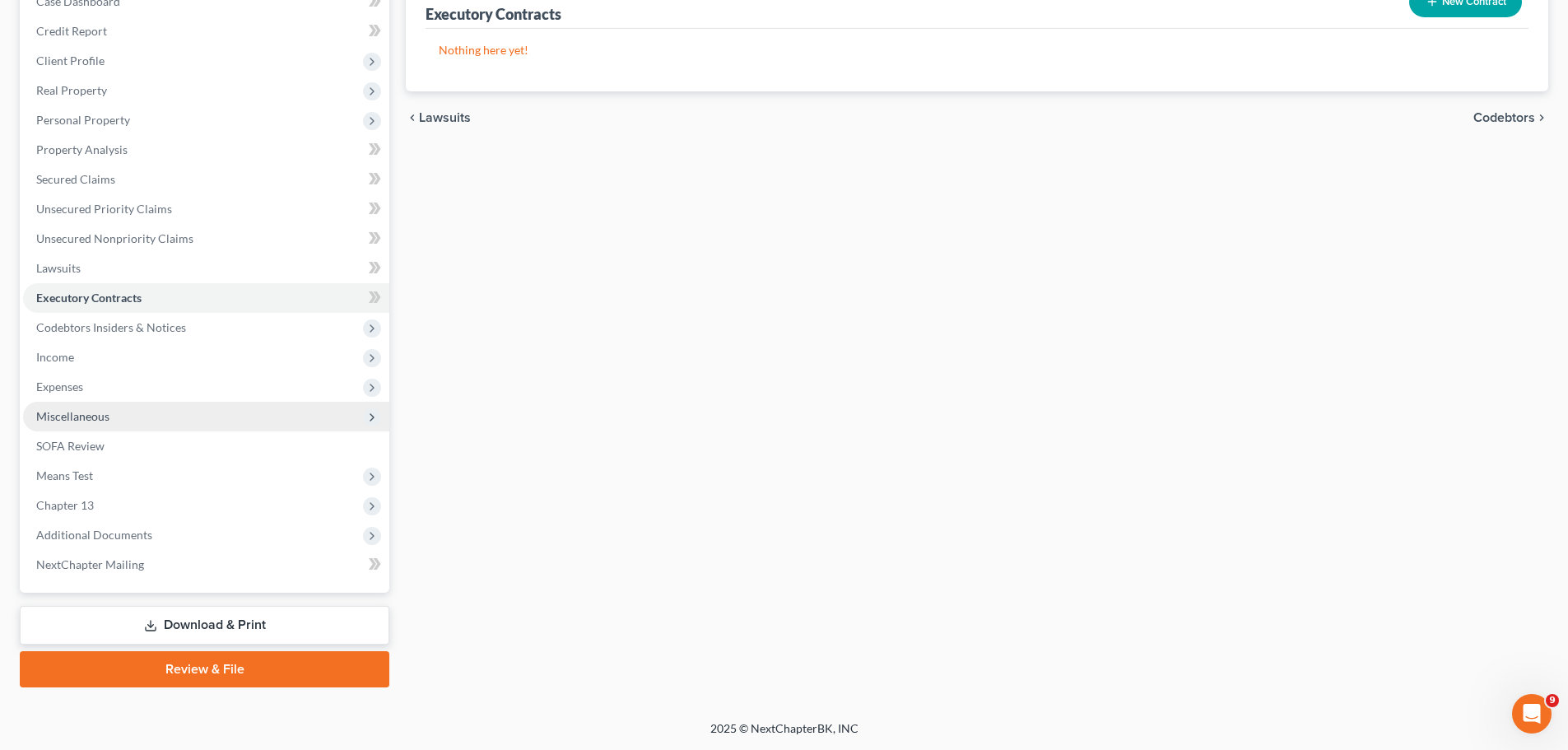
click at [130, 419] on span "Miscellaneous" at bounding box center [206, 416] width 366 height 30
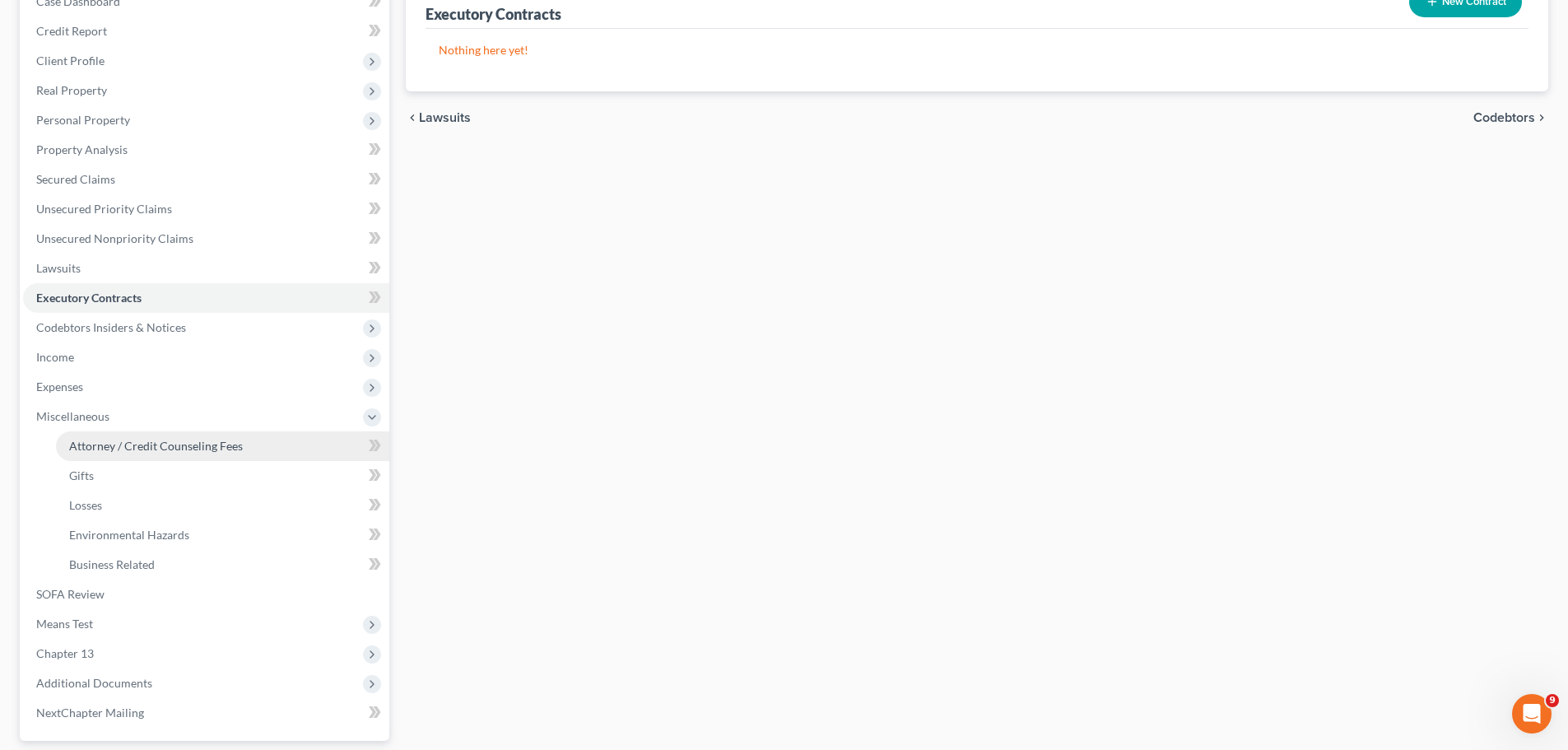
click at [173, 457] on link "Attorney / Credit Counseling Fees" at bounding box center [223, 446] width 333 height 30
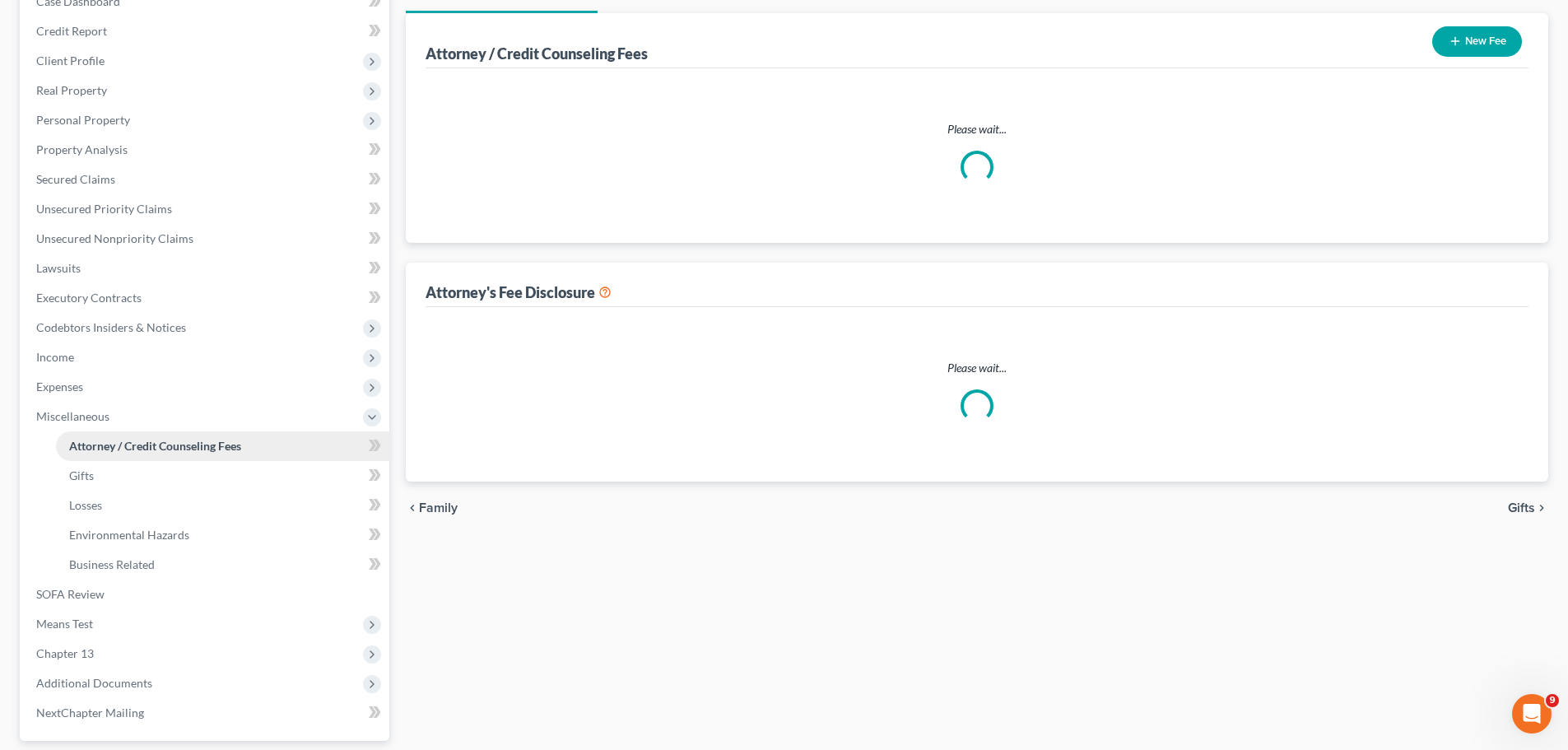
scroll to position [1, 0]
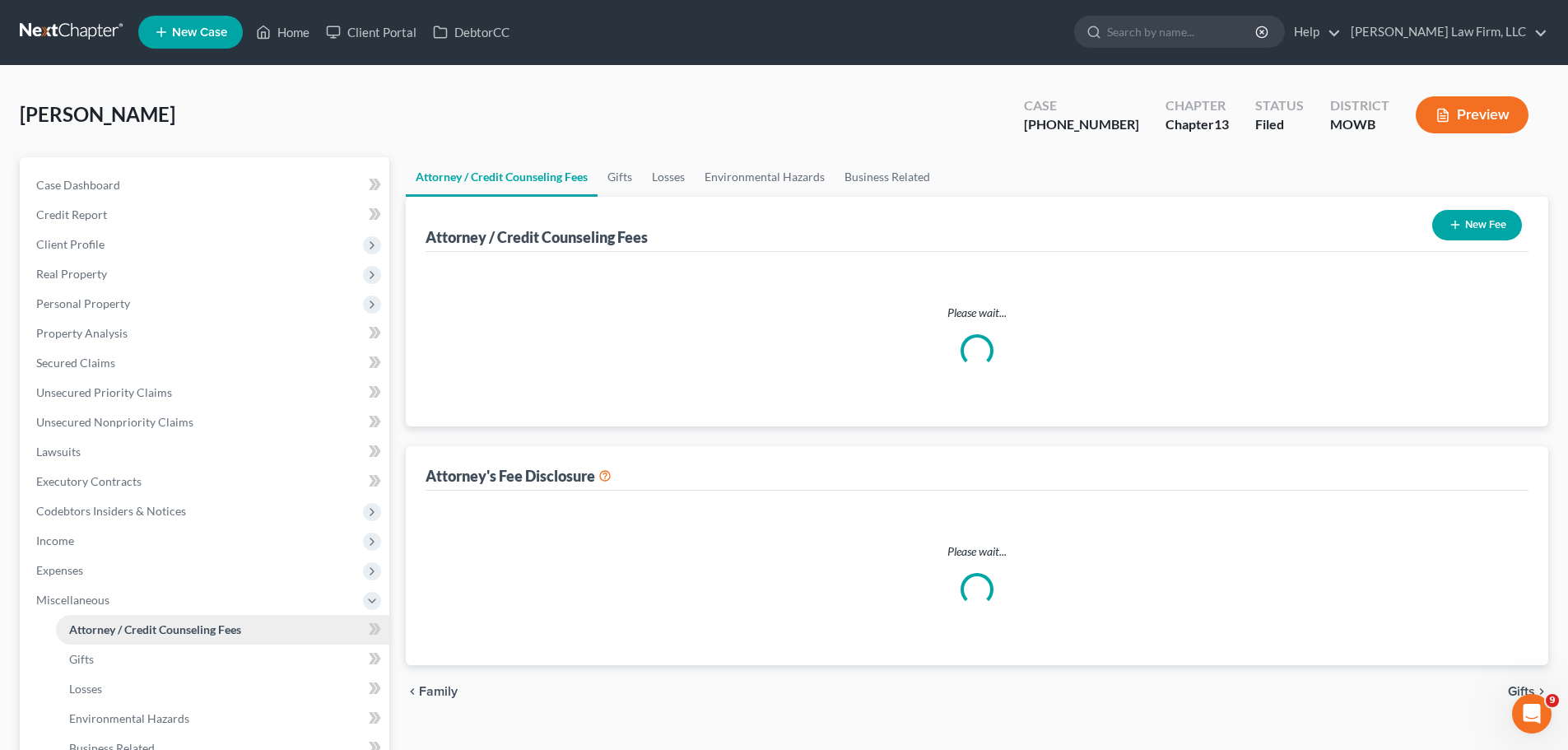
select select "2"
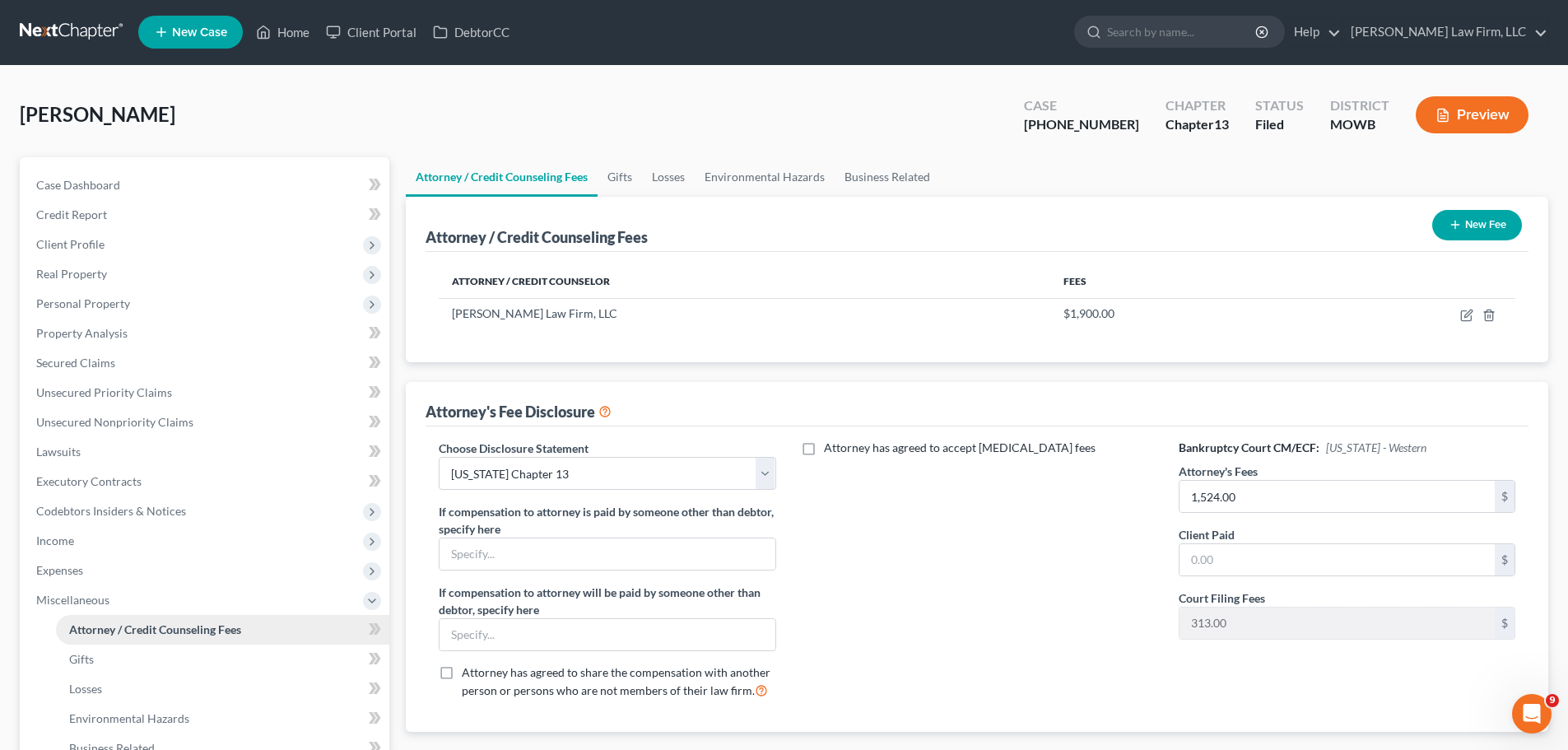
scroll to position [0, 0]
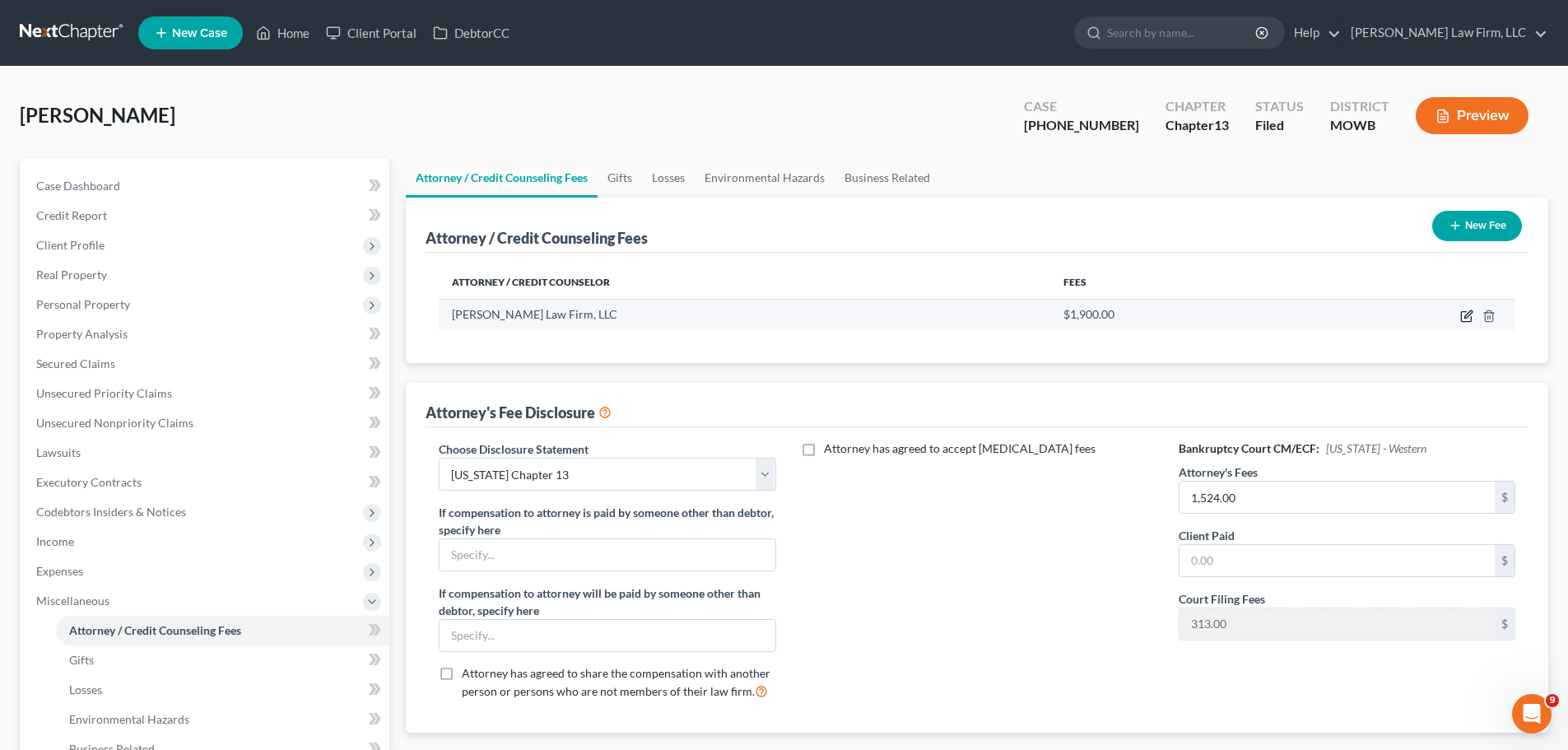
click at [1468, 319] on icon "button" at bounding box center [1467, 316] width 13 height 13
select select "26"
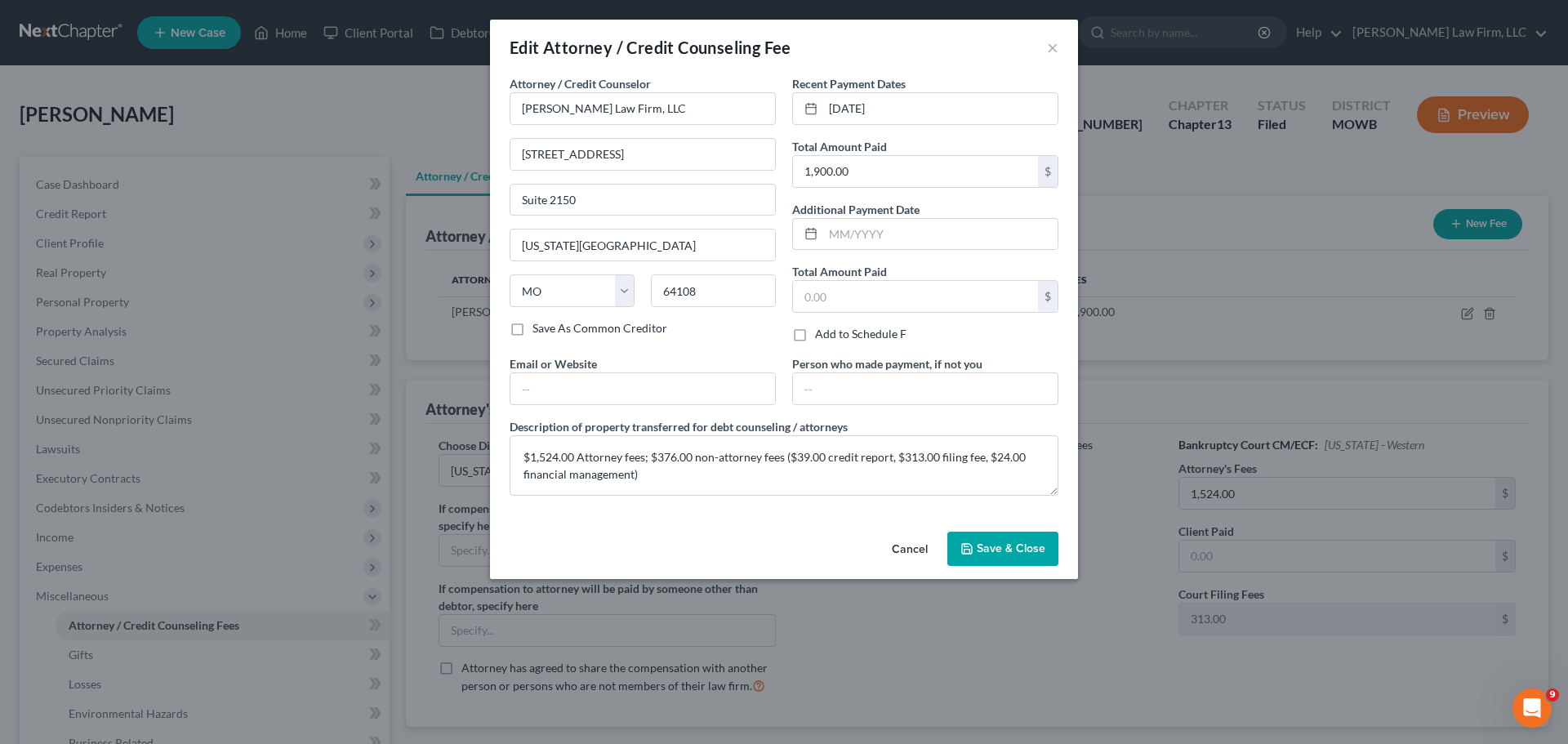
drag, startPoint x: 1016, startPoint y: 547, endPoint x: 392, endPoint y: 472, distance: 628.5
click at [1016, 547] on span "Save & Close" at bounding box center [1010, 548] width 69 height 14
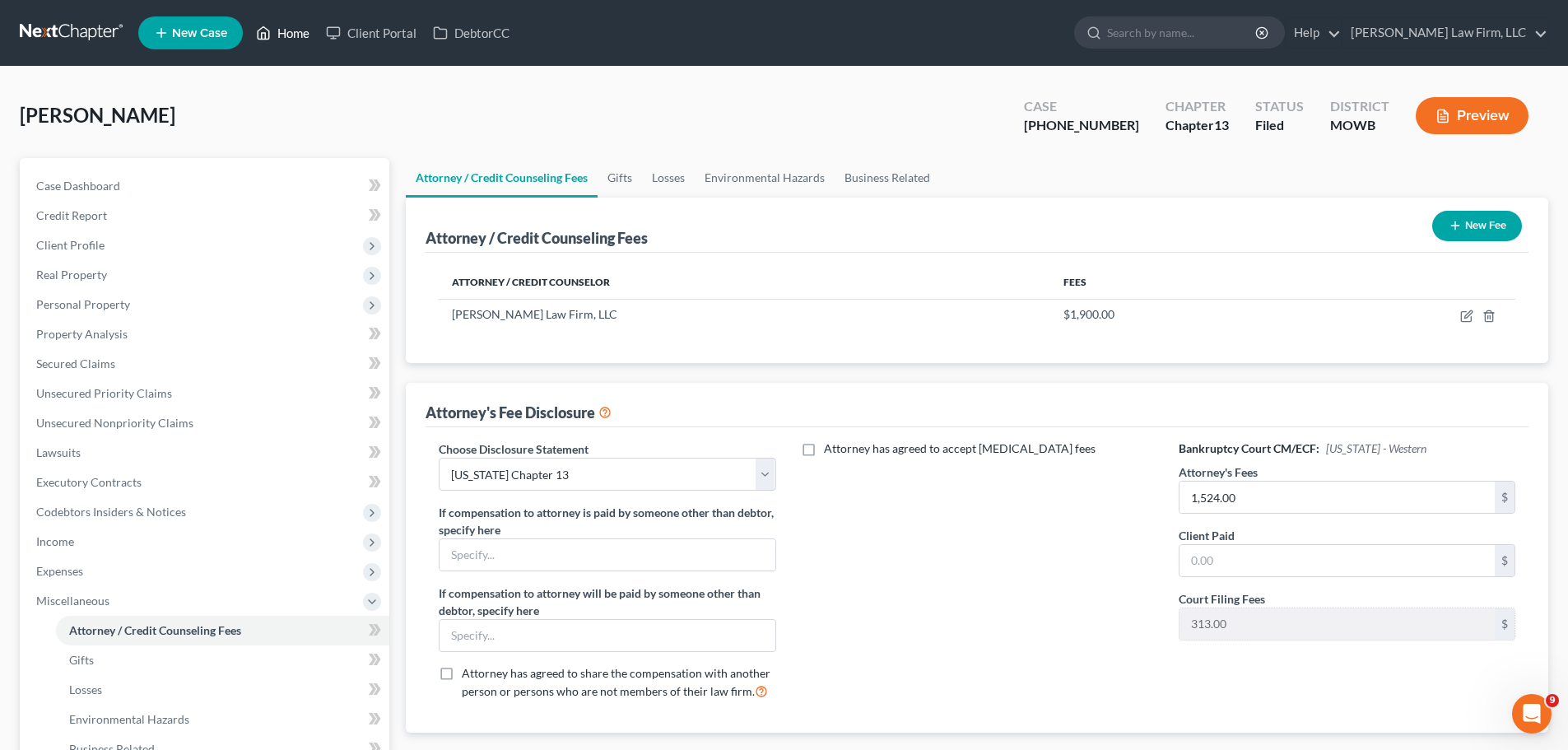
click at [290, 31] on link "Home" at bounding box center [282, 32] width 70 height 30
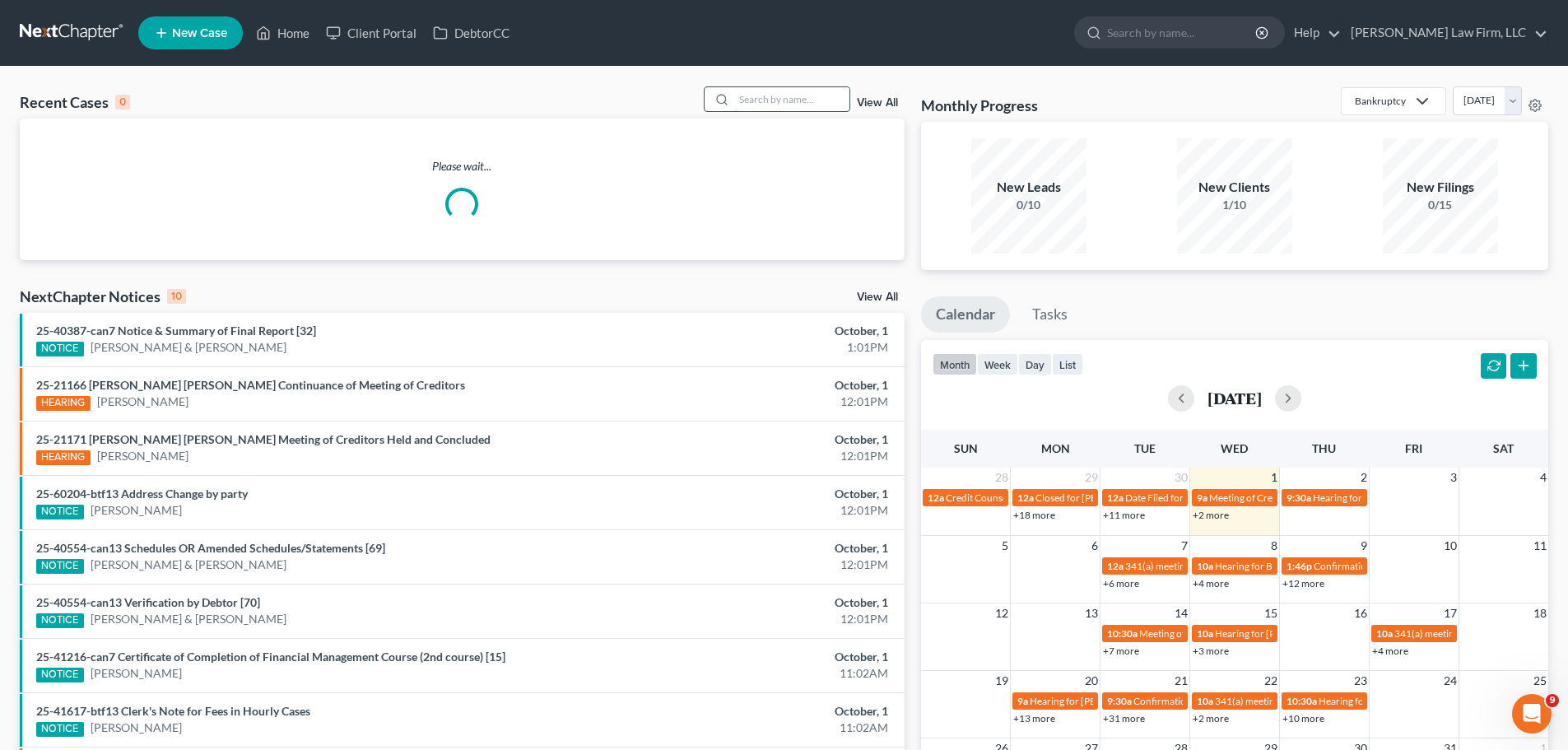
click at [808, 96] on input "search" at bounding box center [792, 99] width 115 height 24
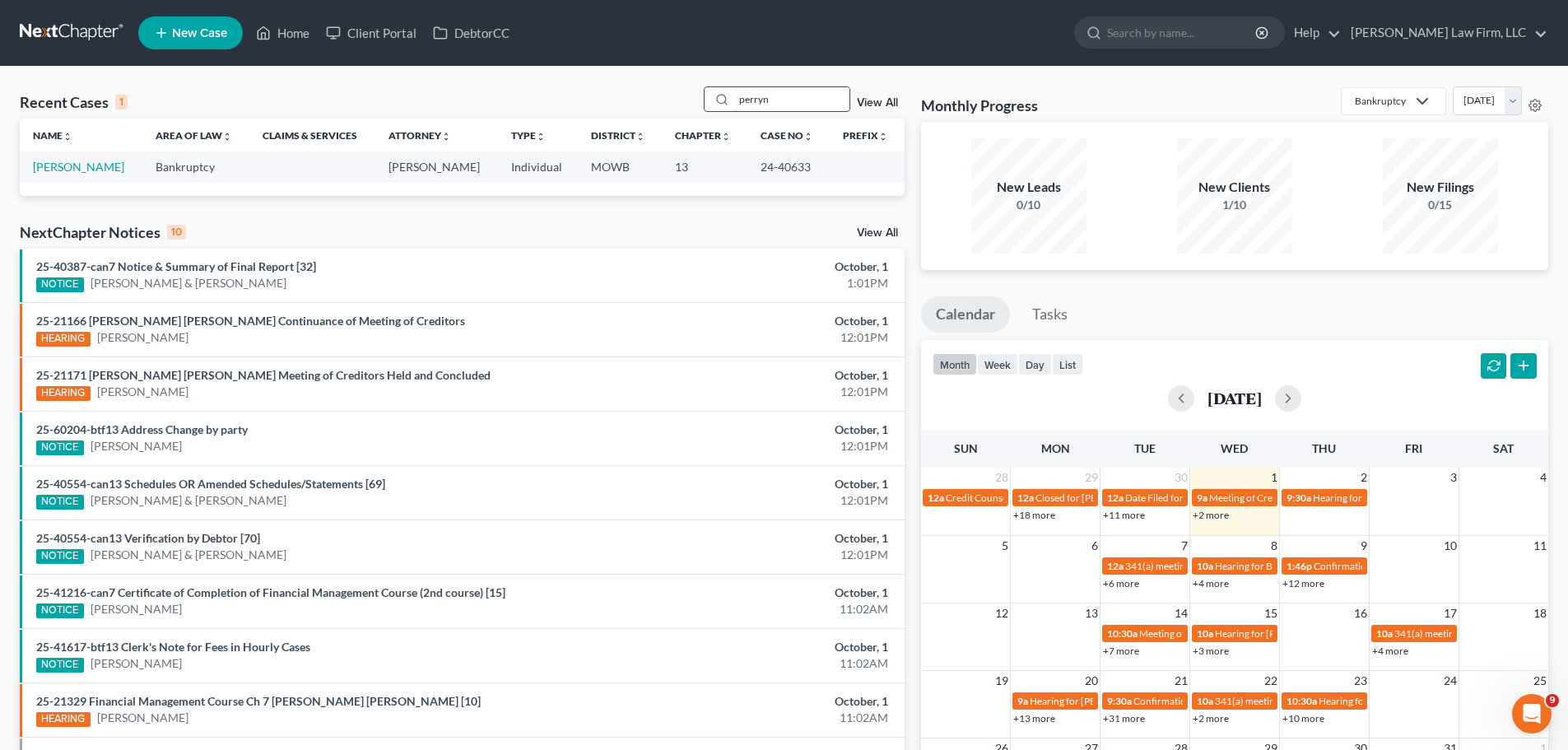
click at [750, 95] on input "perryn" at bounding box center [792, 99] width 115 height 24
type input "[PERSON_NAME]"
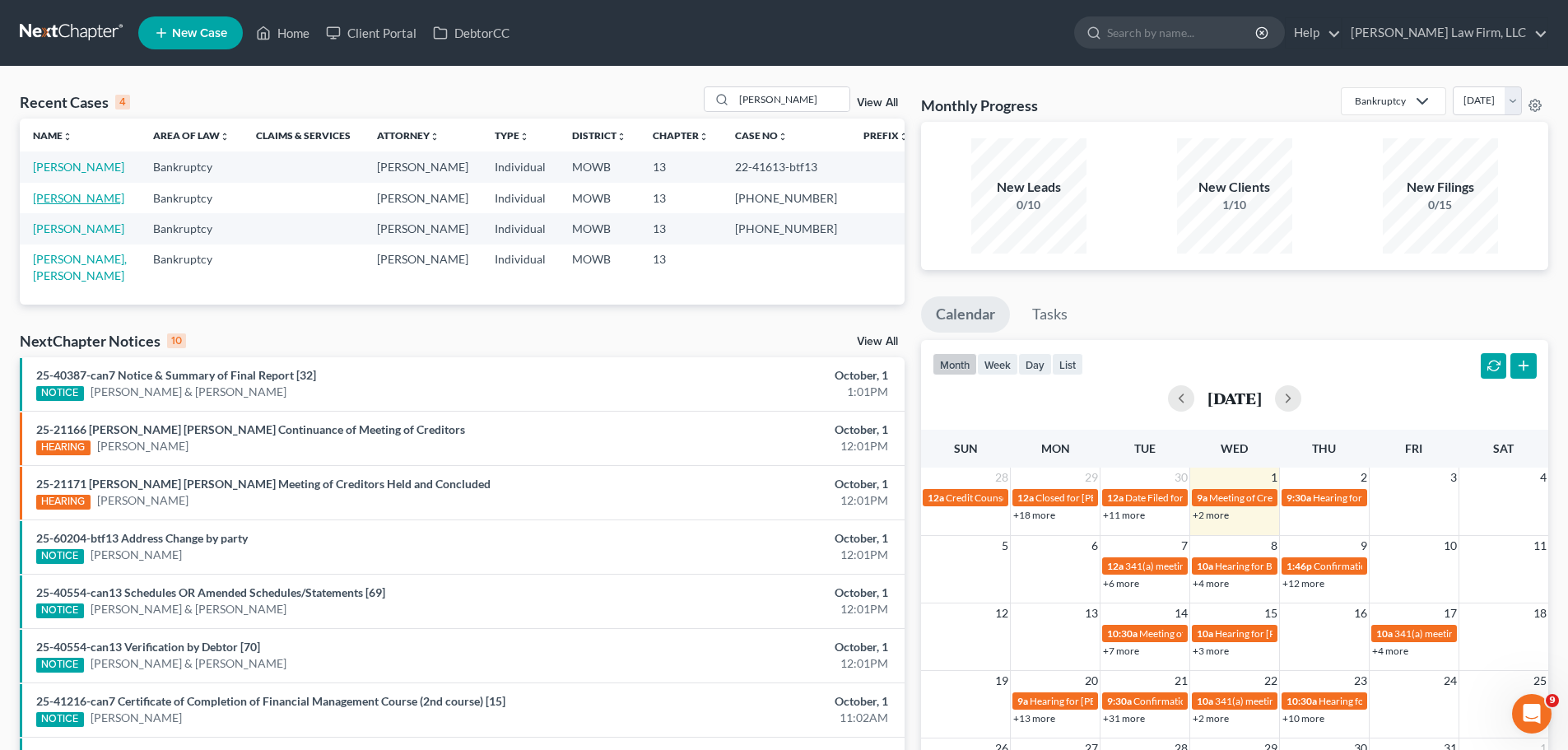
click at [93, 205] on link "[PERSON_NAME]" at bounding box center [79, 197] width 91 height 14
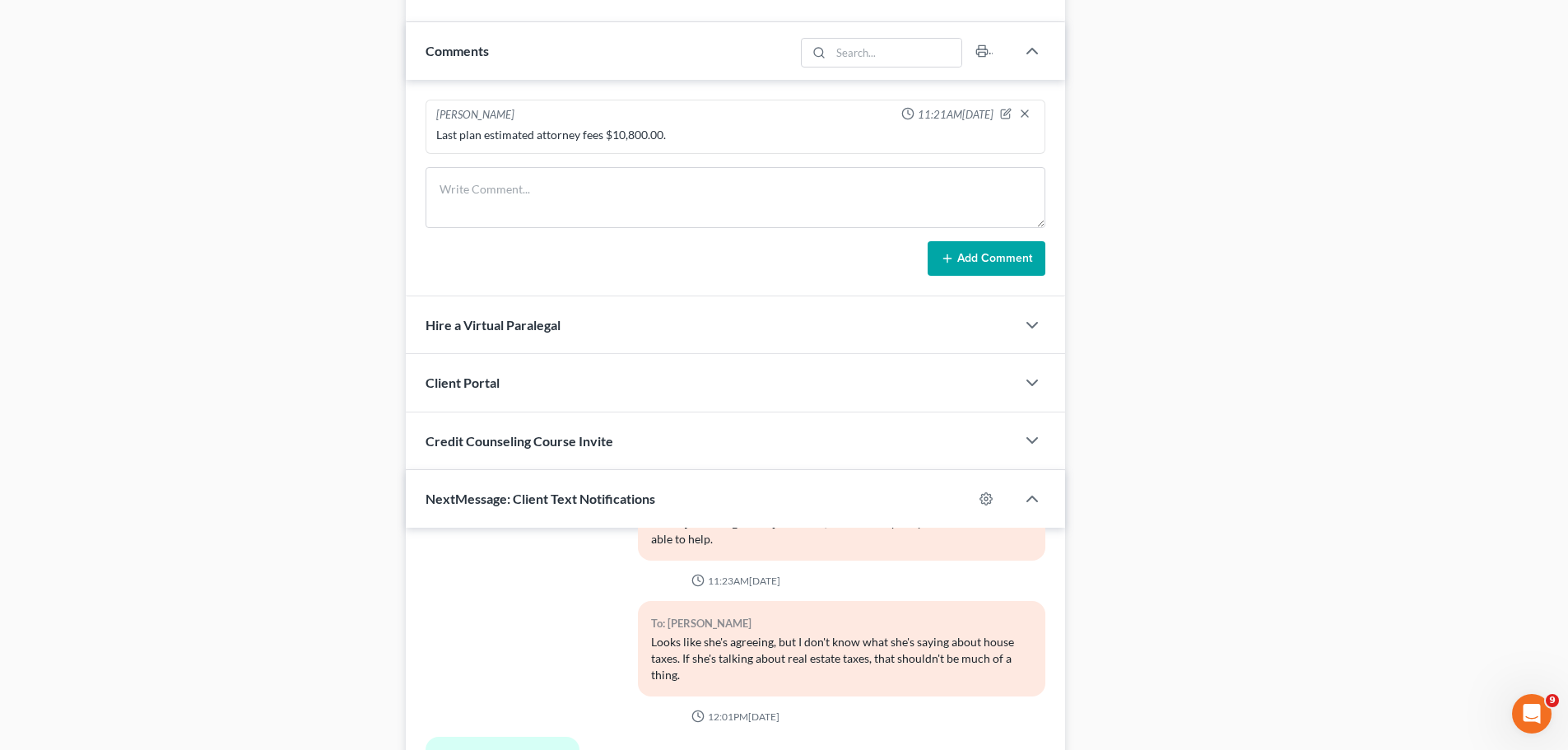
scroll to position [1601, 0]
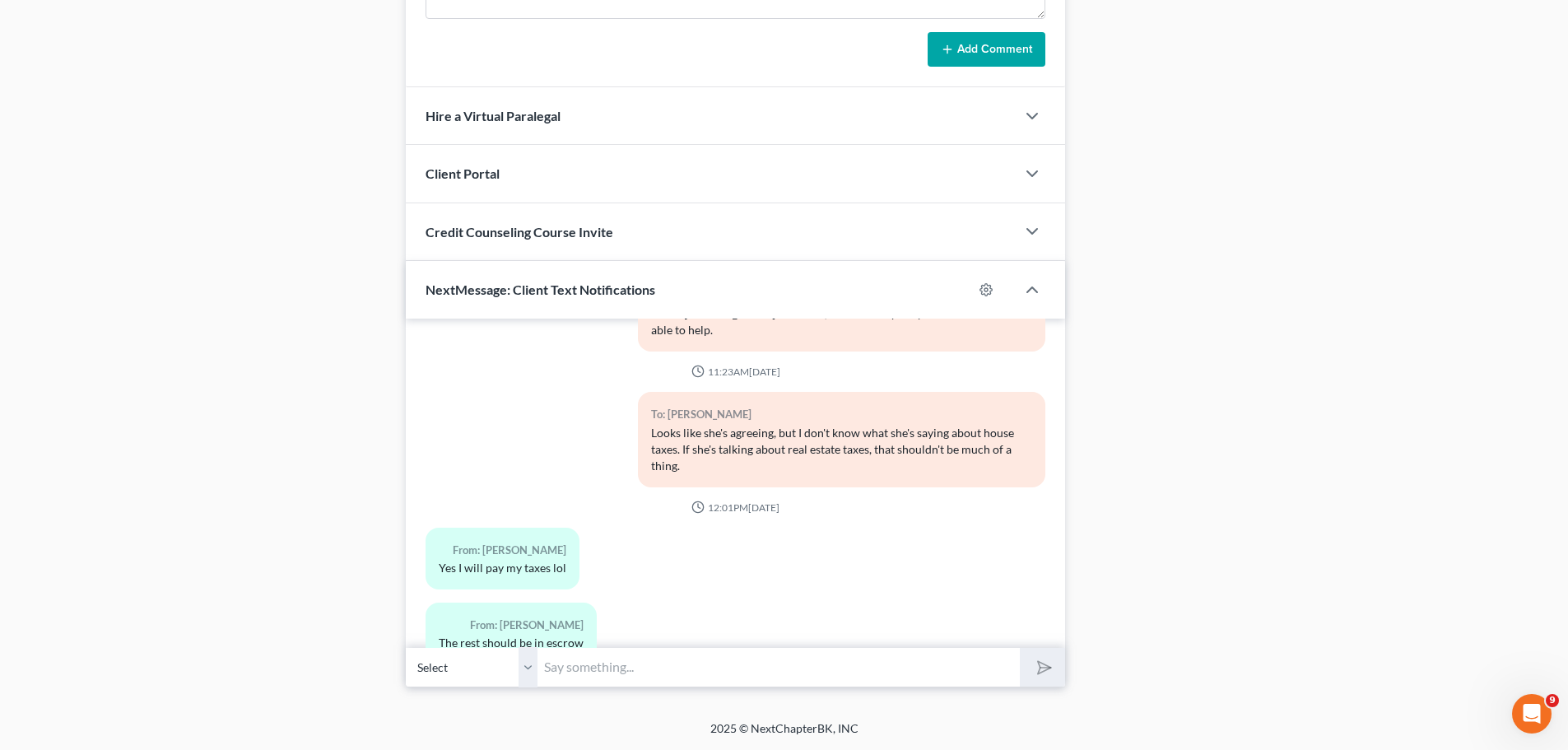
click at [611, 669] on input "text" at bounding box center [778, 667] width 482 height 40
type input "Any updates on the home sale? -[PERSON_NAME]"
click at [1019, 648] on button "submit" at bounding box center [1042, 667] width 46 height 39
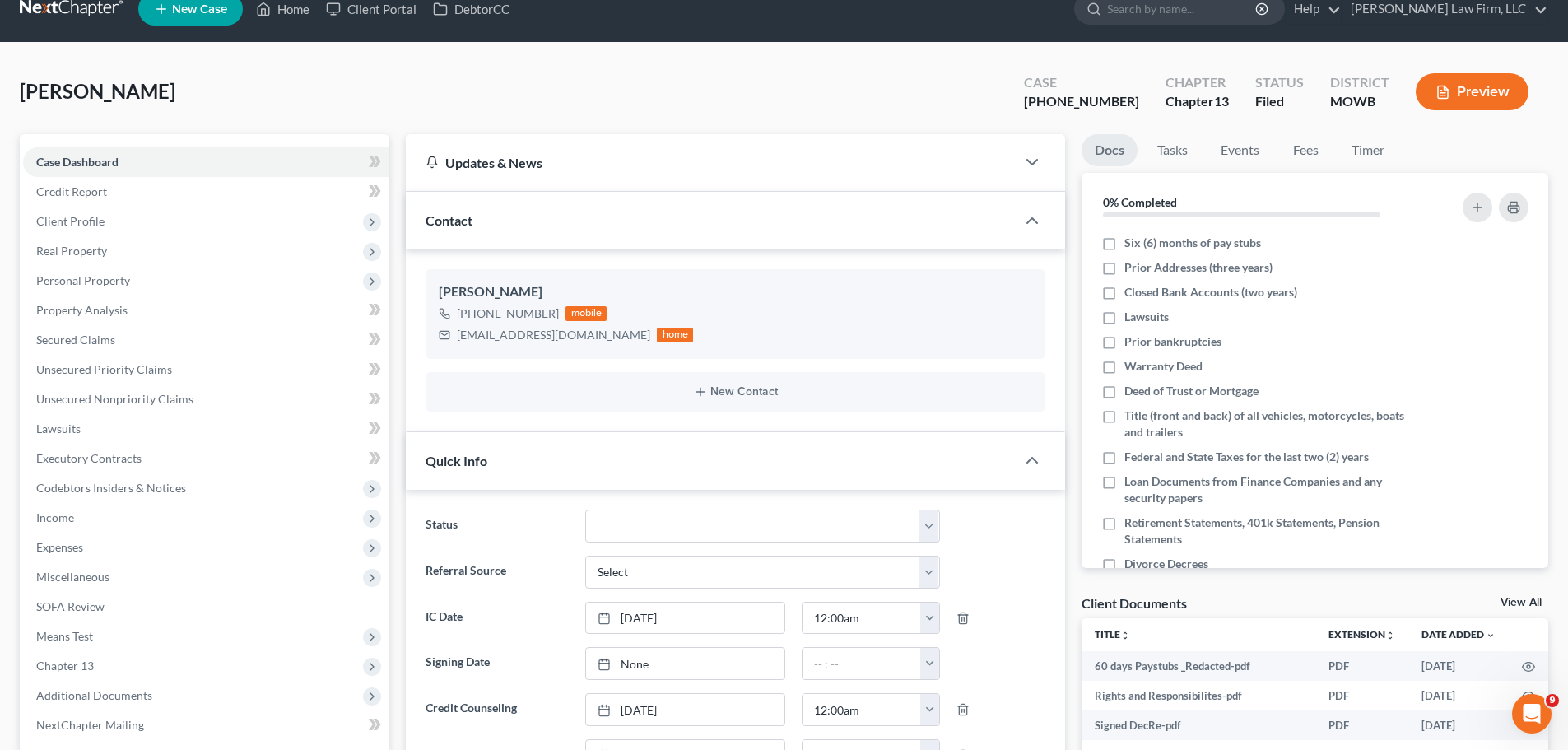
scroll to position [10, 0]
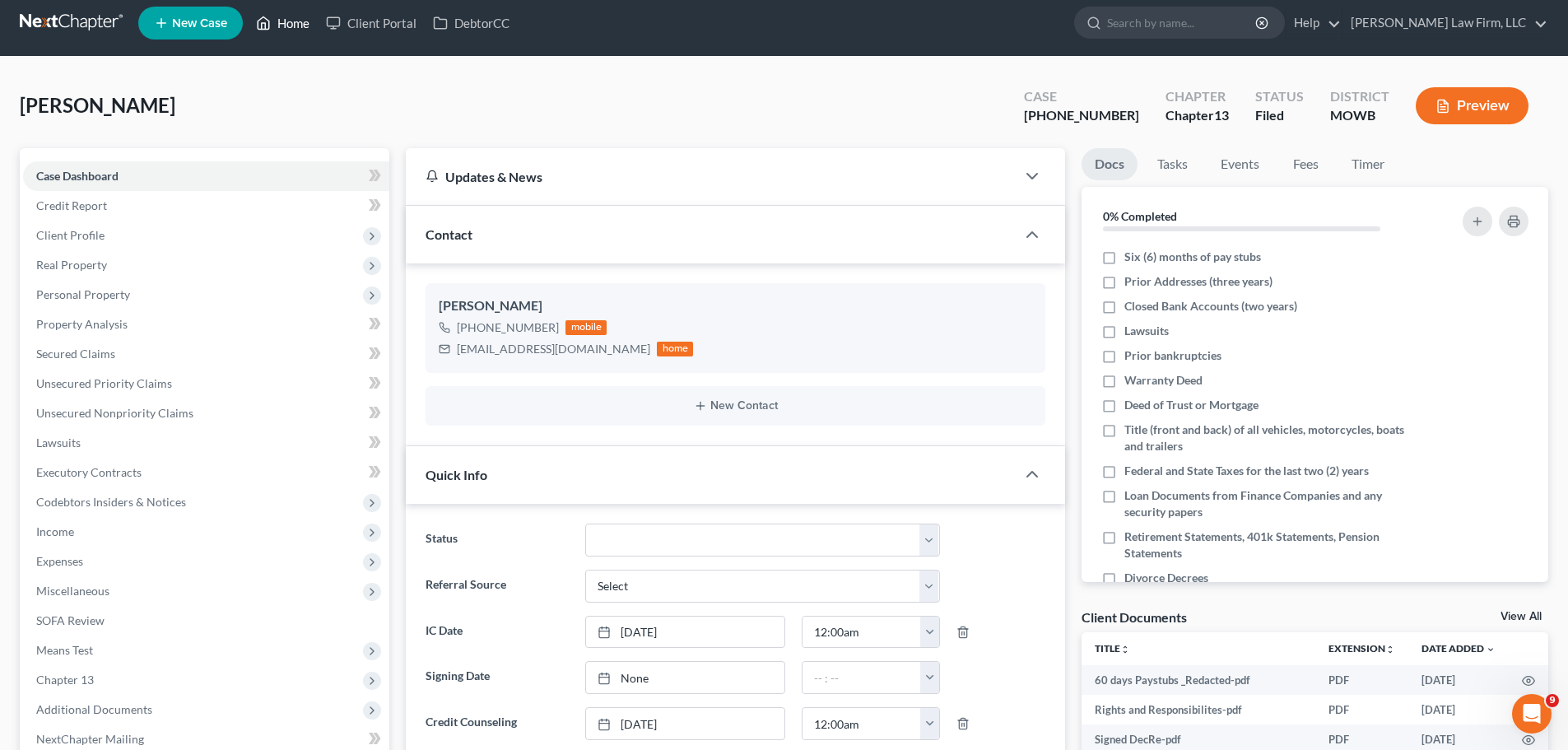
click at [291, 17] on link "Home" at bounding box center [282, 23] width 70 height 30
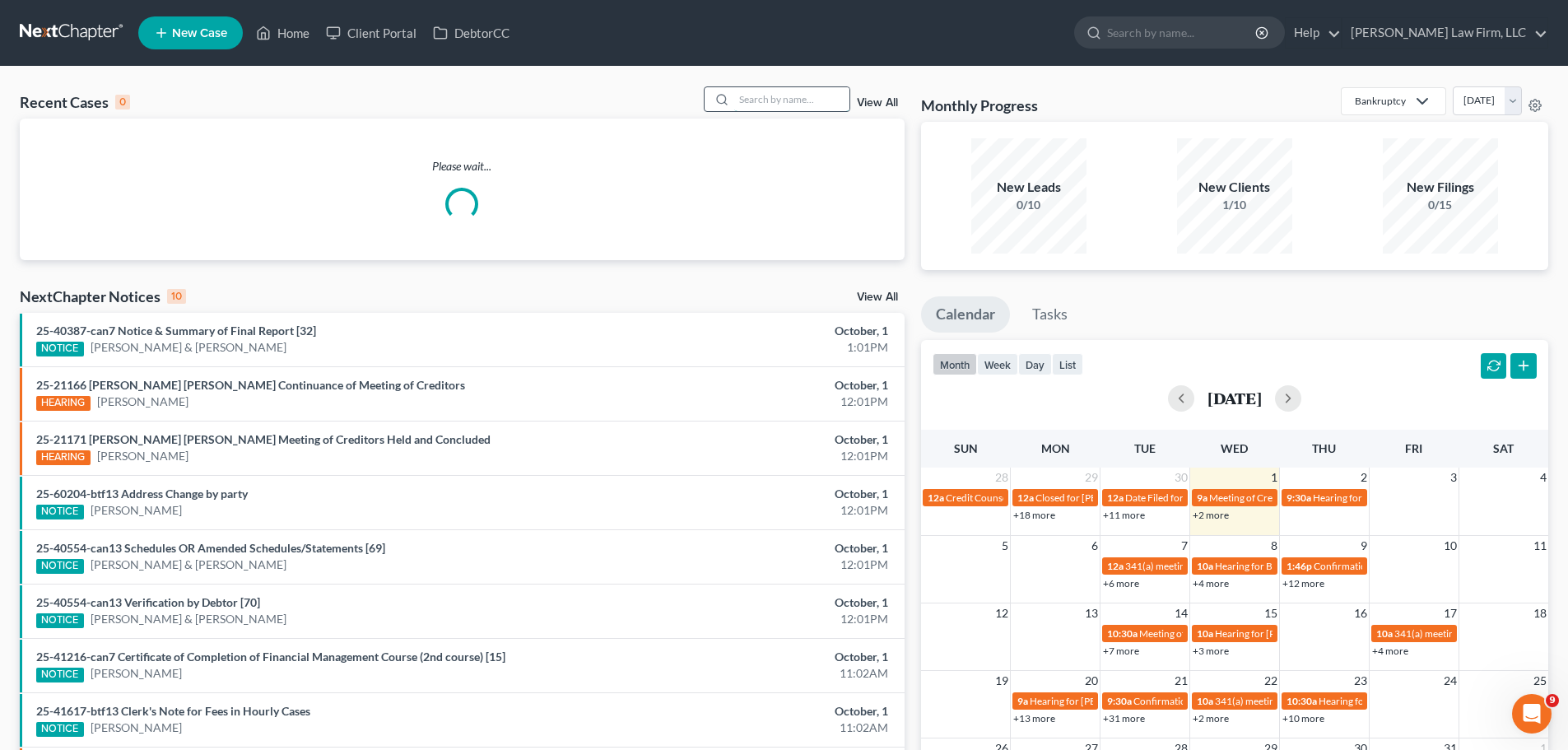
click at [795, 100] on input "search" at bounding box center [792, 99] width 115 height 24
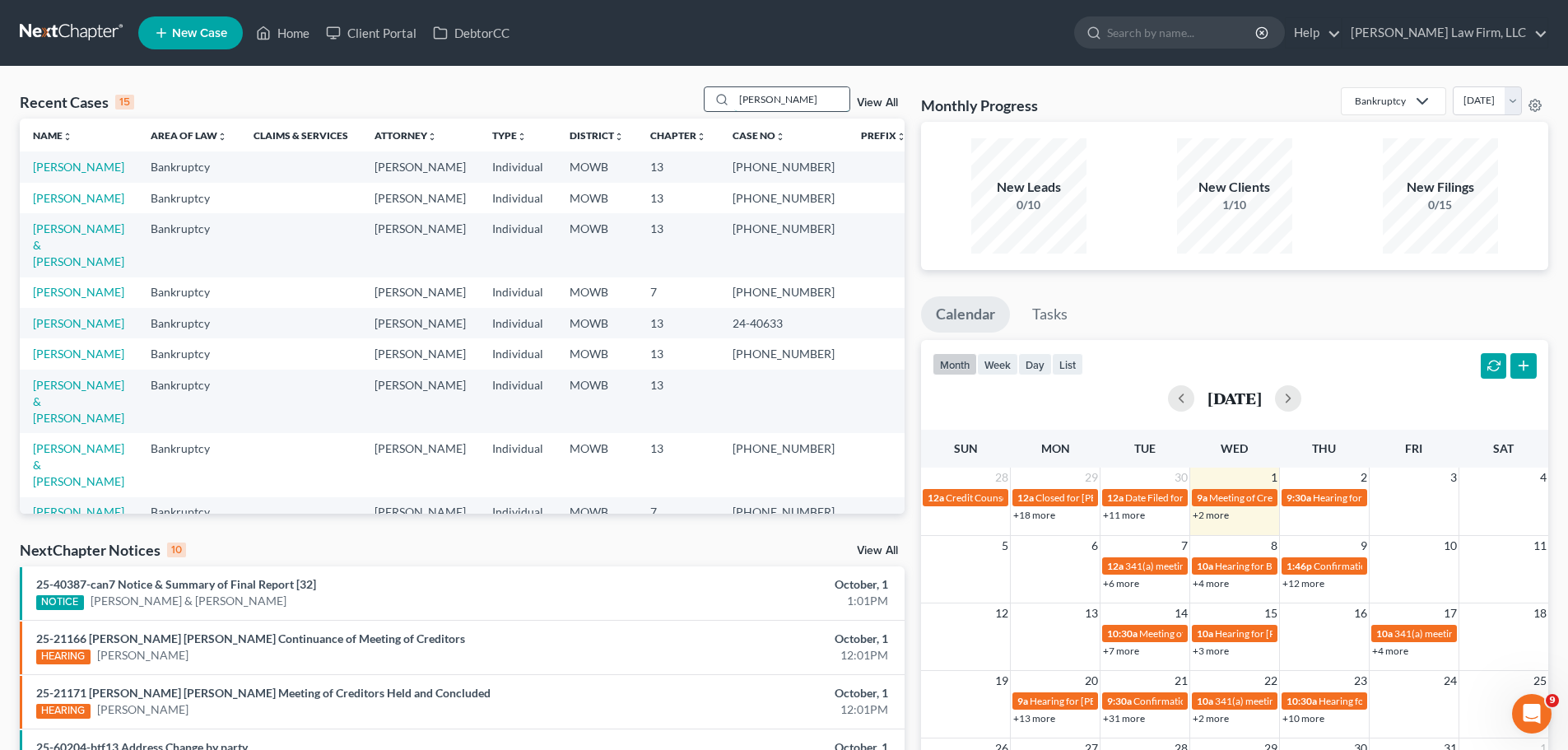
type input "[PERSON_NAME]"
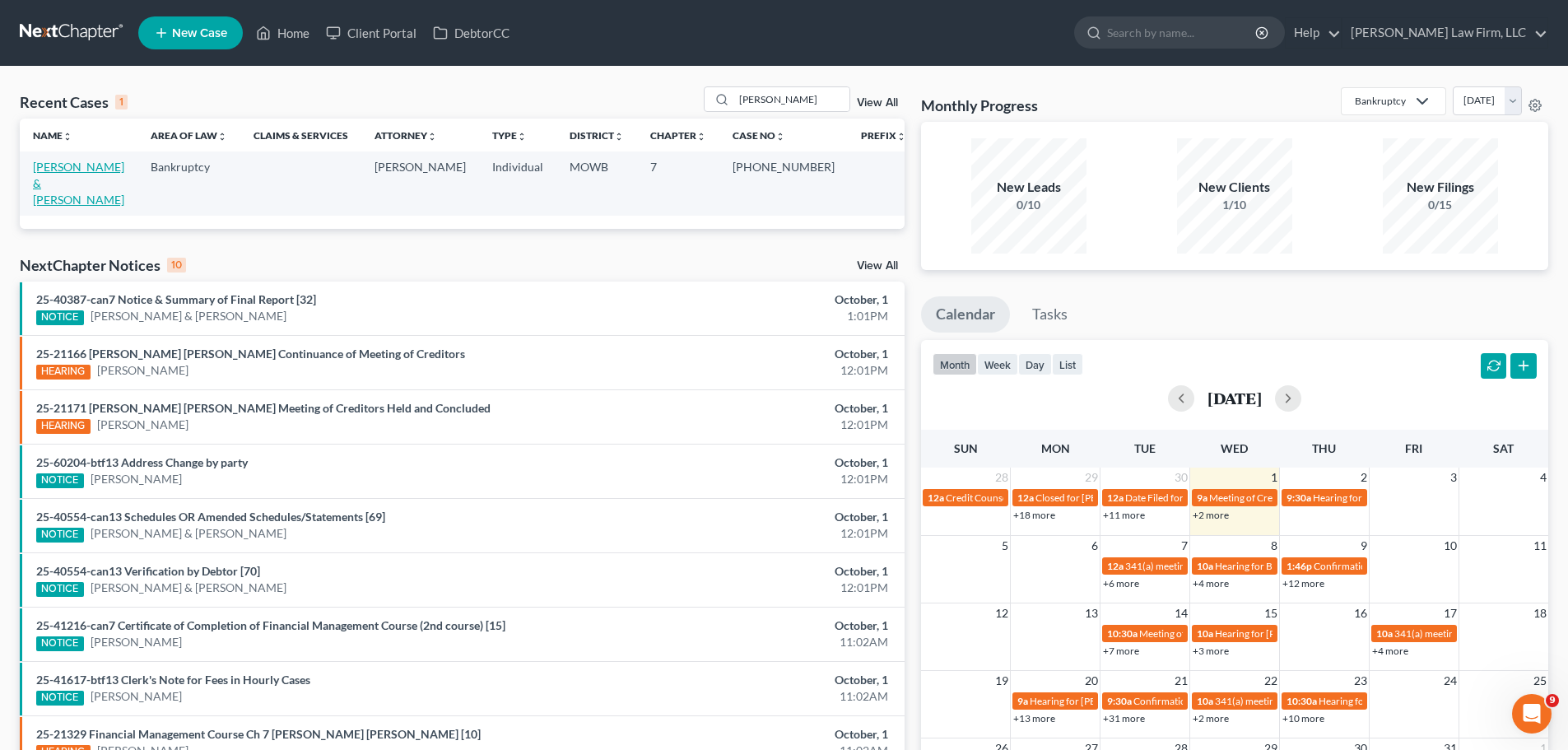
click at [106, 172] on link "[PERSON_NAME] & [PERSON_NAME]" at bounding box center [79, 183] width 91 height 47
select select "4"
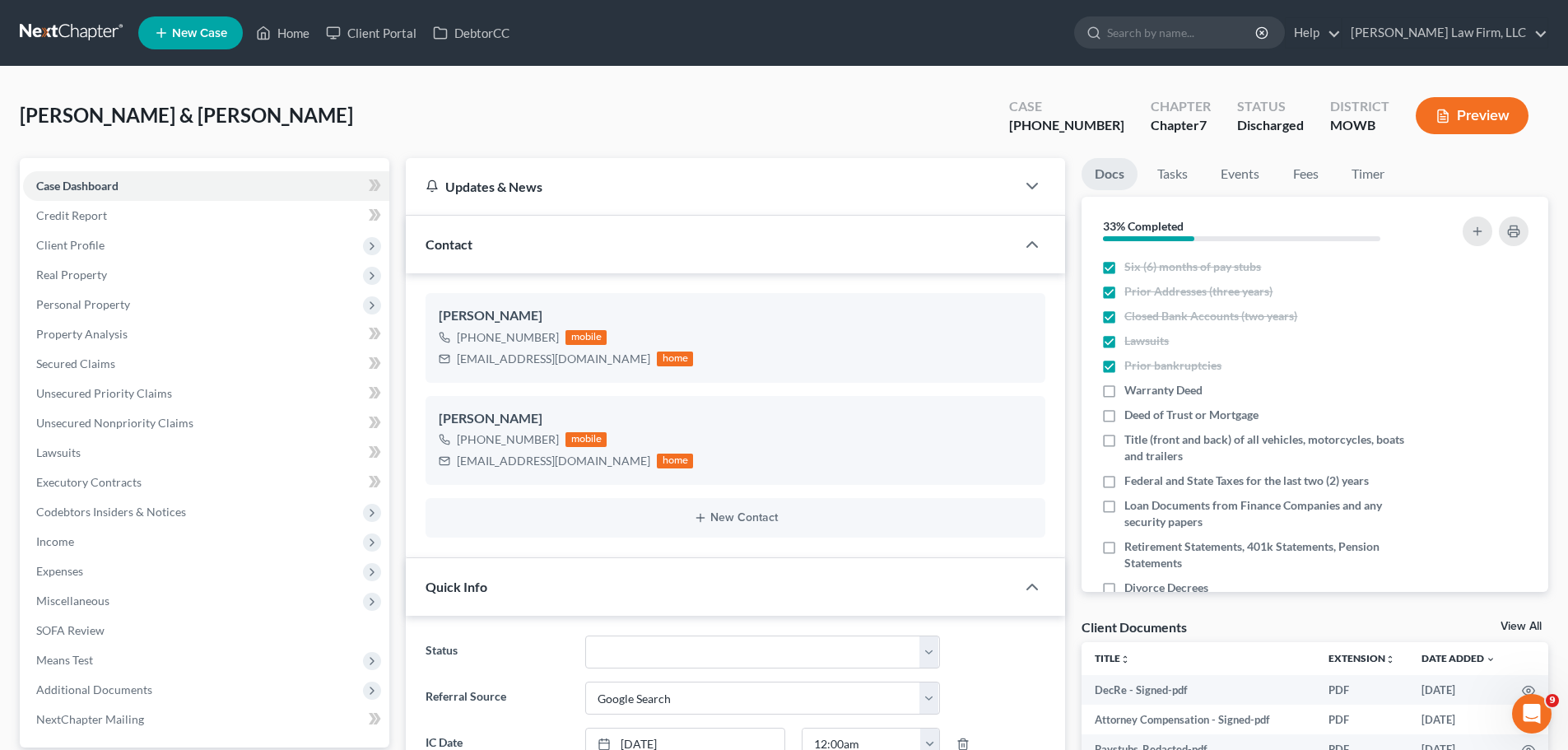
scroll to position [881, 0]
